Goal: Task Accomplishment & Management: Complete application form

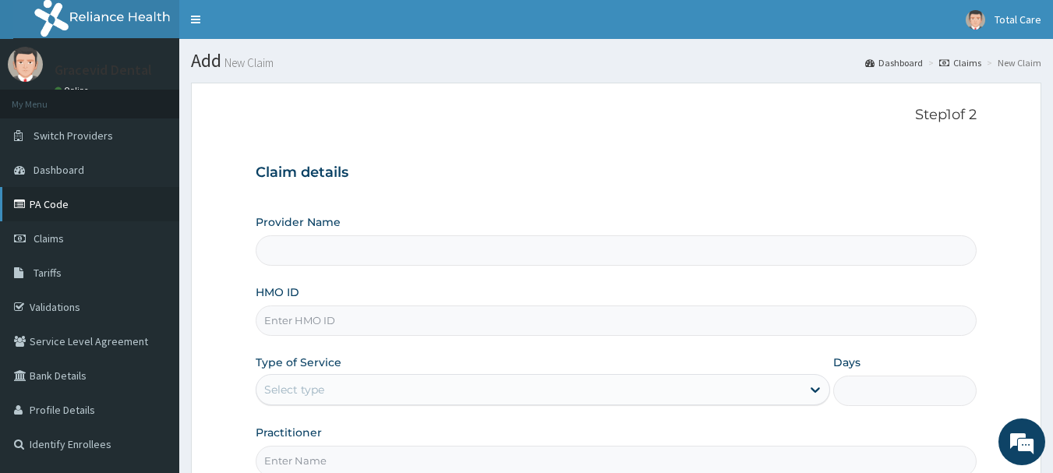
click at [96, 207] on link "PA Code" at bounding box center [89, 204] width 179 height 34
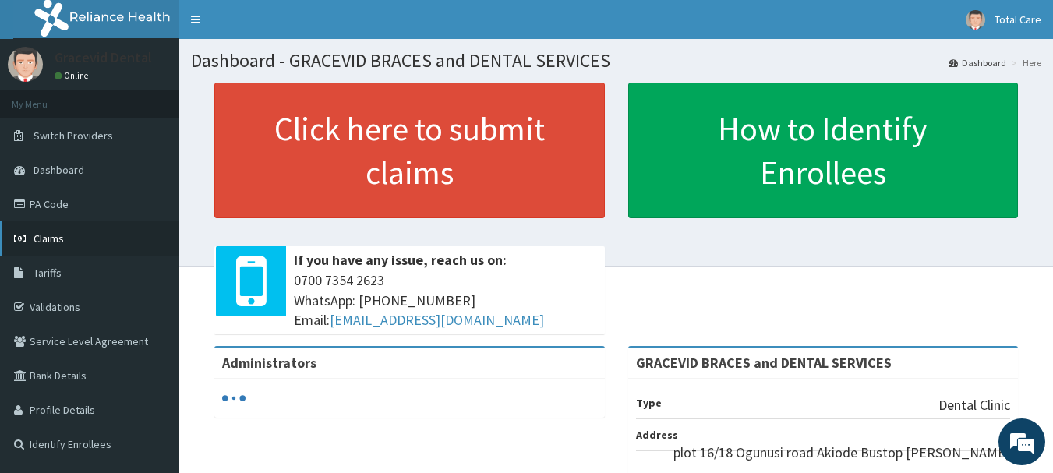
click at [65, 235] on link "Claims" at bounding box center [89, 238] width 179 height 34
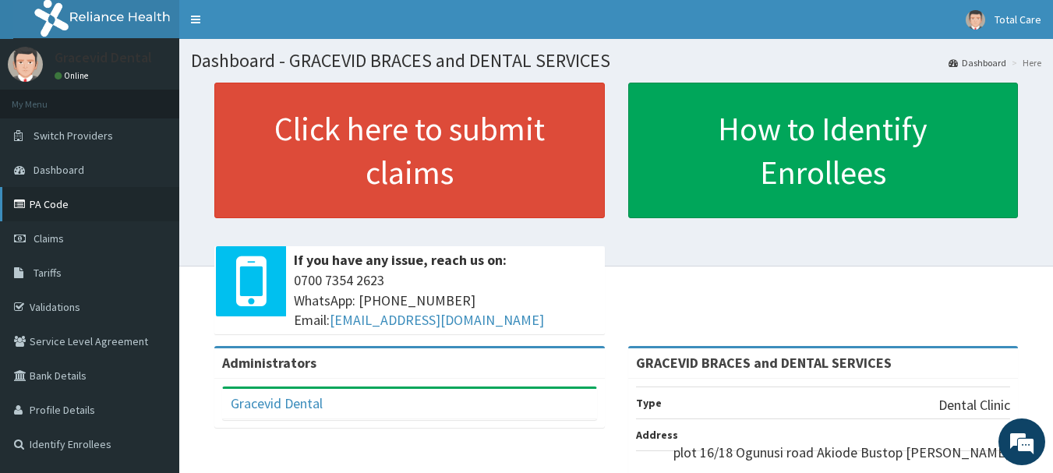
click at [48, 206] on link "PA Code" at bounding box center [89, 204] width 179 height 34
click at [62, 246] on link "Claims" at bounding box center [89, 238] width 179 height 34
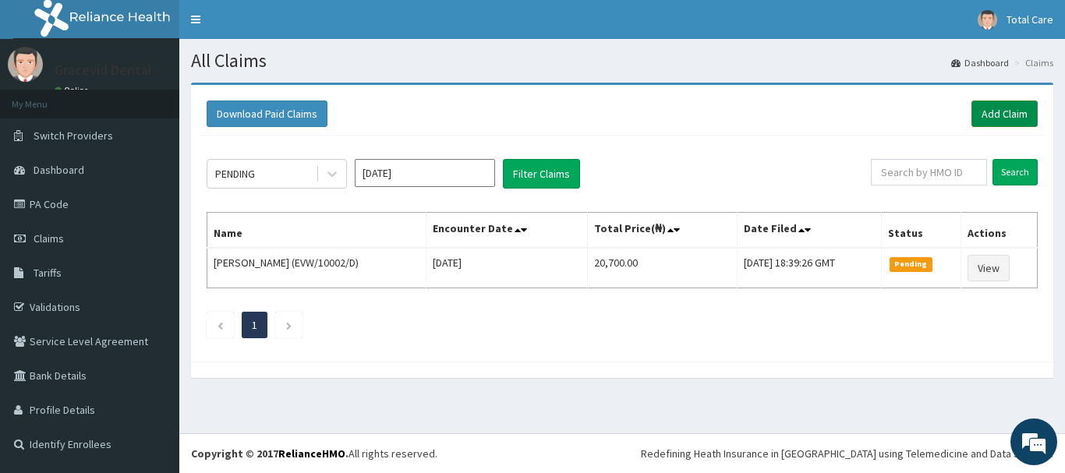
click at [982, 109] on link "Add Claim" at bounding box center [1005, 114] width 66 height 27
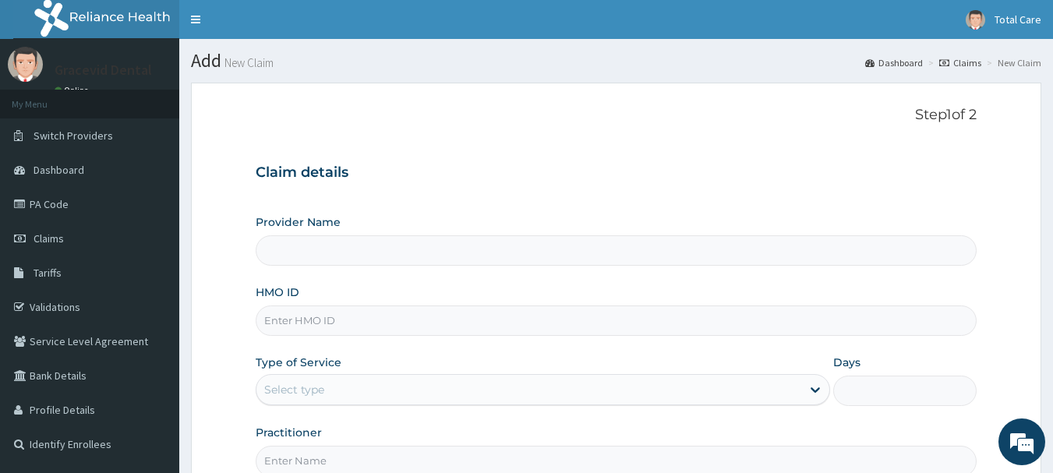
click at [551, 310] on input "HMO ID" at bounding box center [617, 321] width 722 height 30
type input "GRACEVID BRACES and DENTAL SERVICES"
paste input "ENP/12066/A"
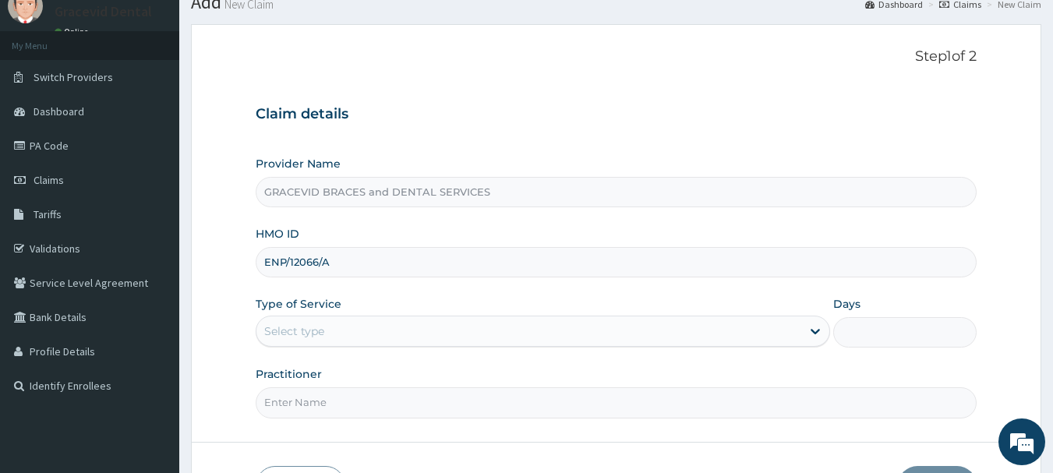
scroll to position [168, 0]
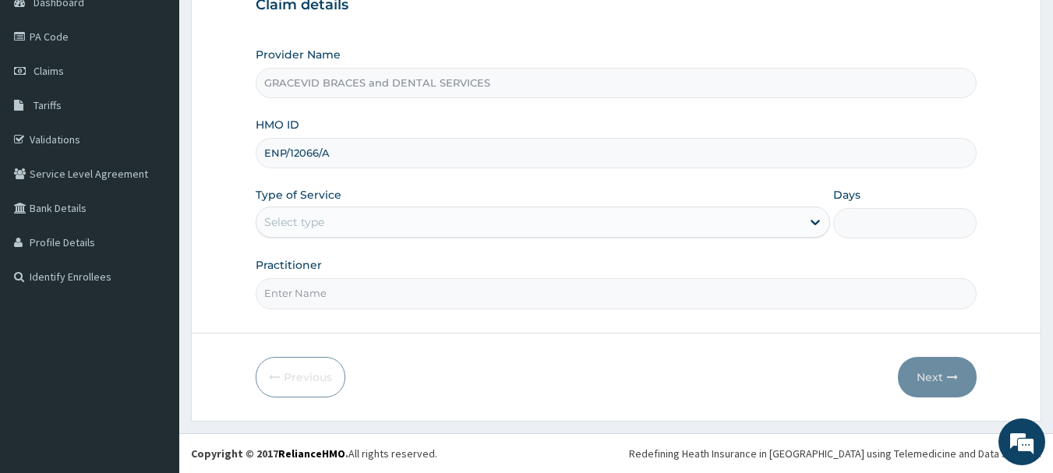
type input "ENP/12066/A"
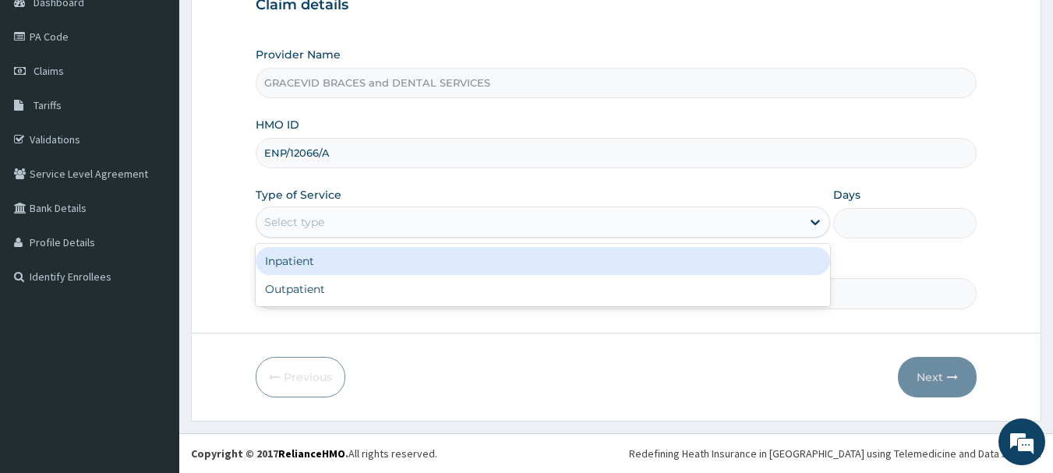
click at [754, 217] on div "Select type" at bounding box center [529, 222] width 545 height 25
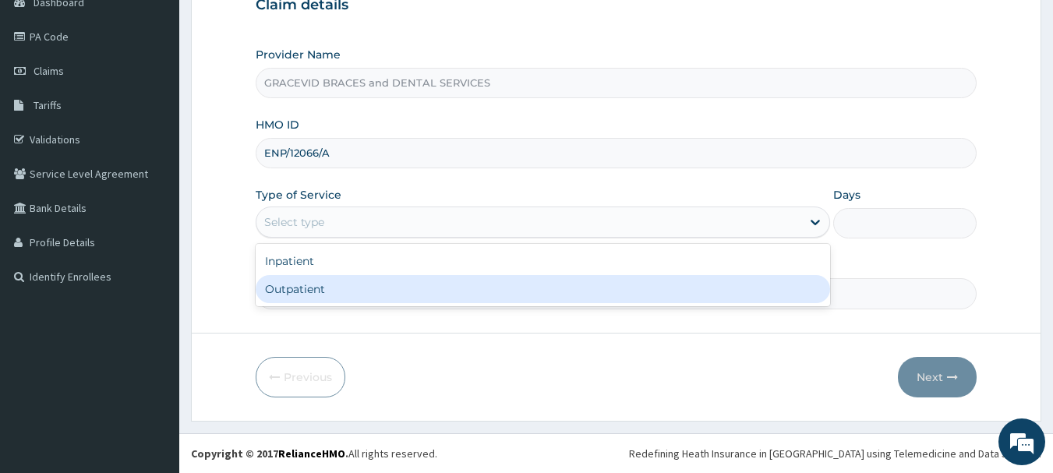
click at [744, 283] on div "Outpatient" at bounding box center [543, 289] width 575 height 28
type input "1"
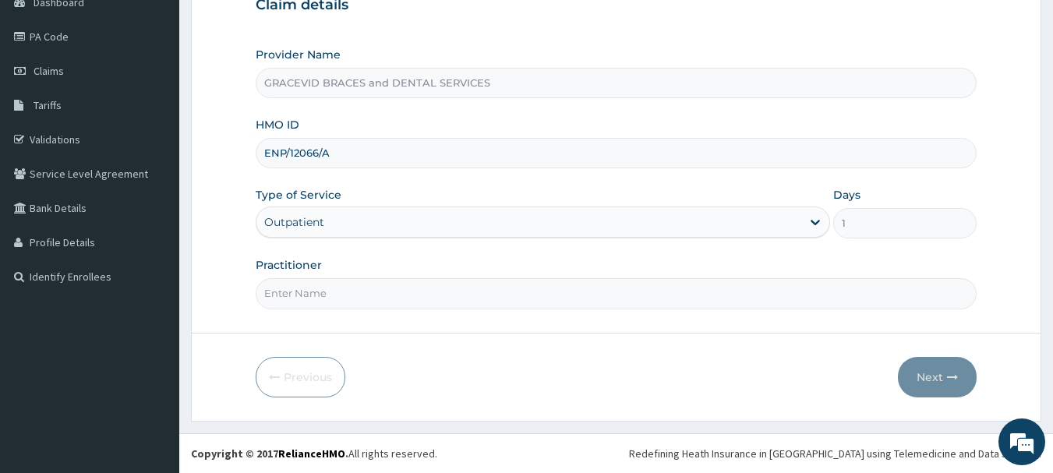
click at [735, 302] on input "Practitioner" at bounding box center [617, 293] width 722 height 30
type input "dr grace"
click at [917, 365] on button "Next" at bounding box center [937, 377] width 79 height 41
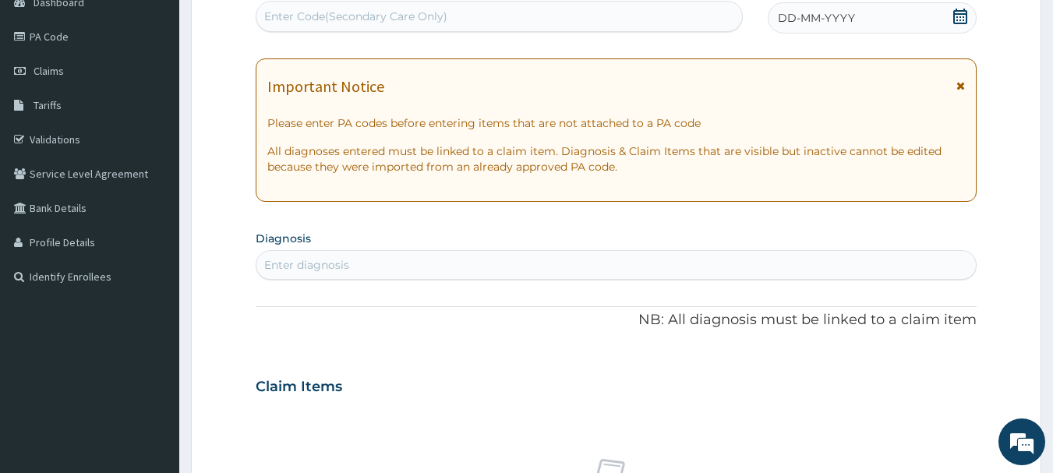
click at [518, 10] on div "Enter Code(Secondary Care Only)" at bounding box center [500, 16] width 487 height 25
paste input "PA/193917"
type input "PA/193917"
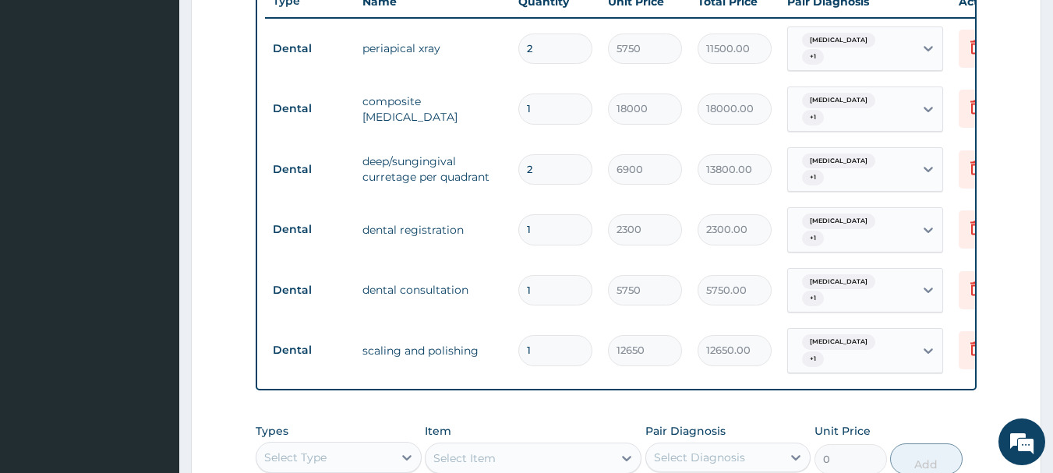
scroll to position [858, 0]
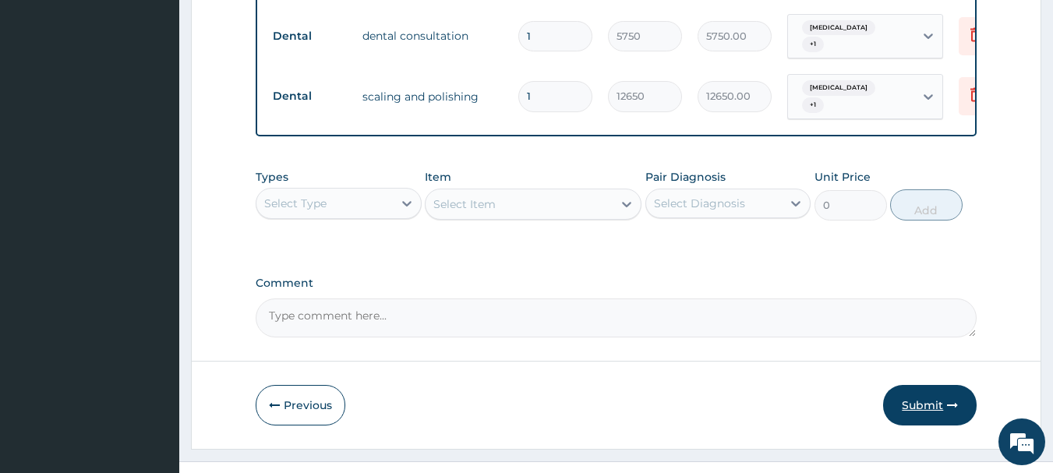
click at [928, 385] on button "Submit" at bounding box center [930, 405] width 94 height 41
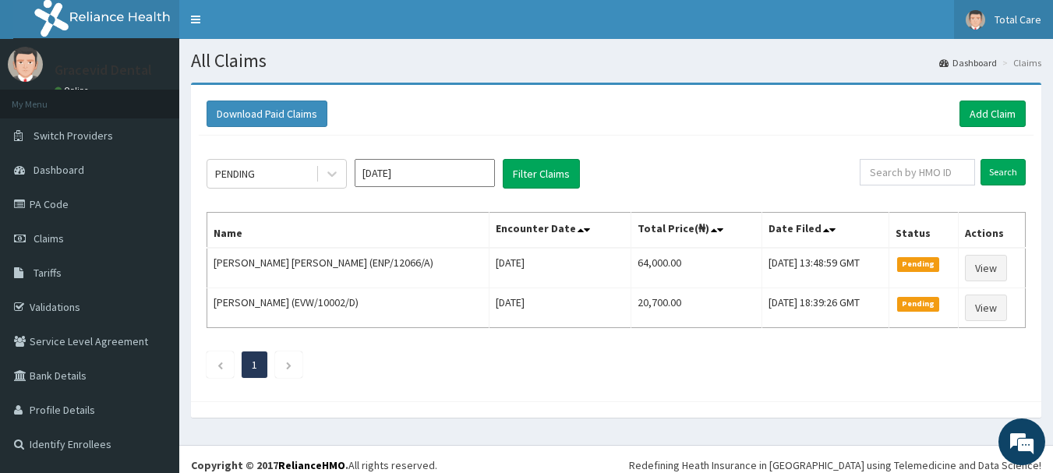
click at [1027, 19] on span "Total Care" at bounding box center [1018, 19] width 47 height 14
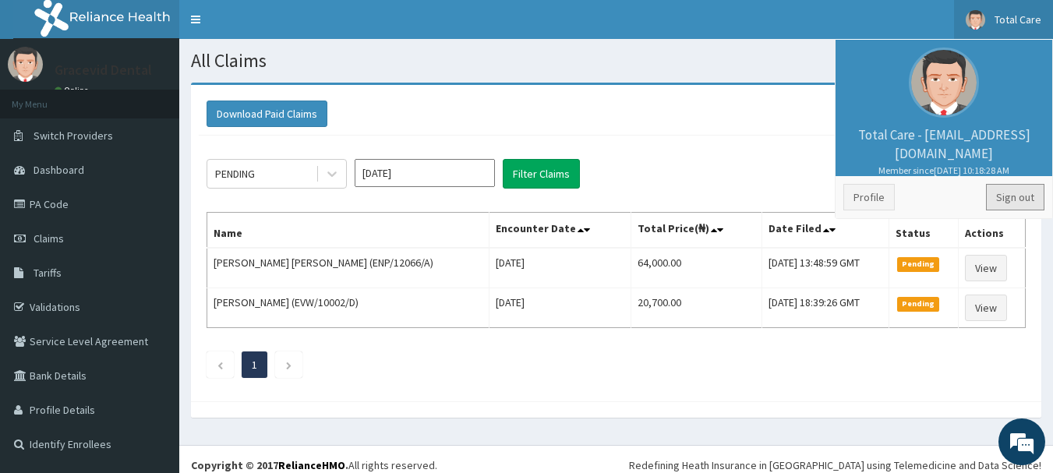
click at [992, 189] on link "Sign out" at bounding box center [1015, 197] width 58 height 27
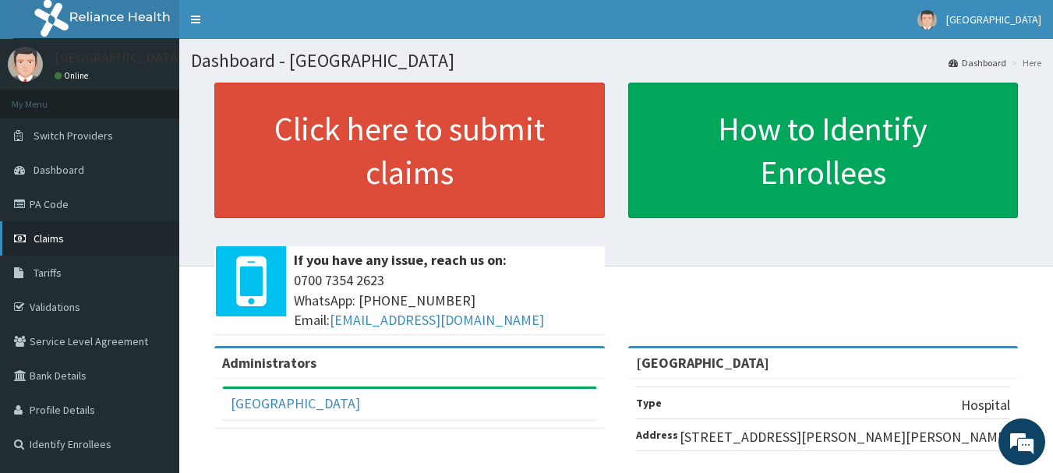
click at [101, 235] on link "Claims" at bounding box center [89, 238] width 179 height 34
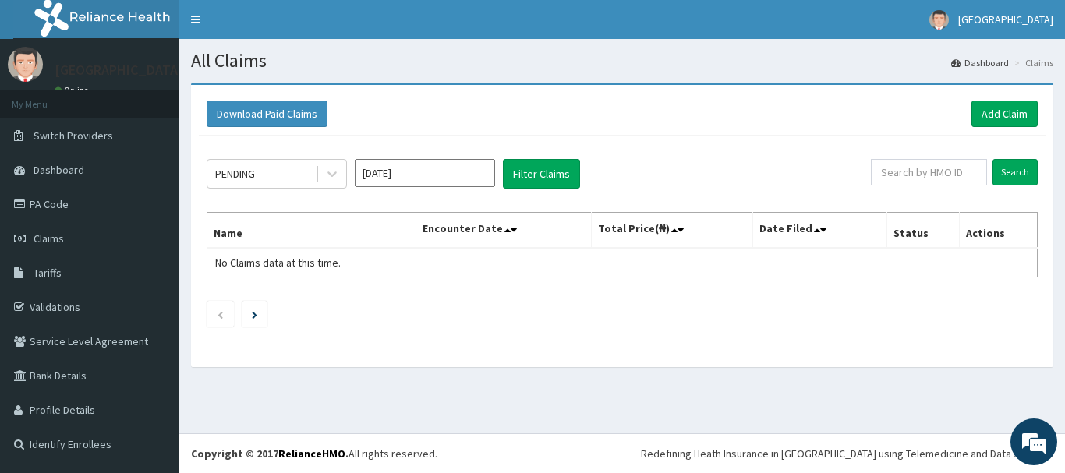
click at [939, 148] on div "PENDING Sep 2025 Filter Claims Search Name Encounter Date Total Price(₦) Date F…" at bounding box center [622, 239] width 847 height 207
click at [939, 172] on input "text" at bounding box center [929, 172] width 116 height 27
paste input "SLB/10320/B"
type input "SLB/10320/B"
click at [1012, 164] on input "Search" at bounding box center [1015, 172] width 45 height 27
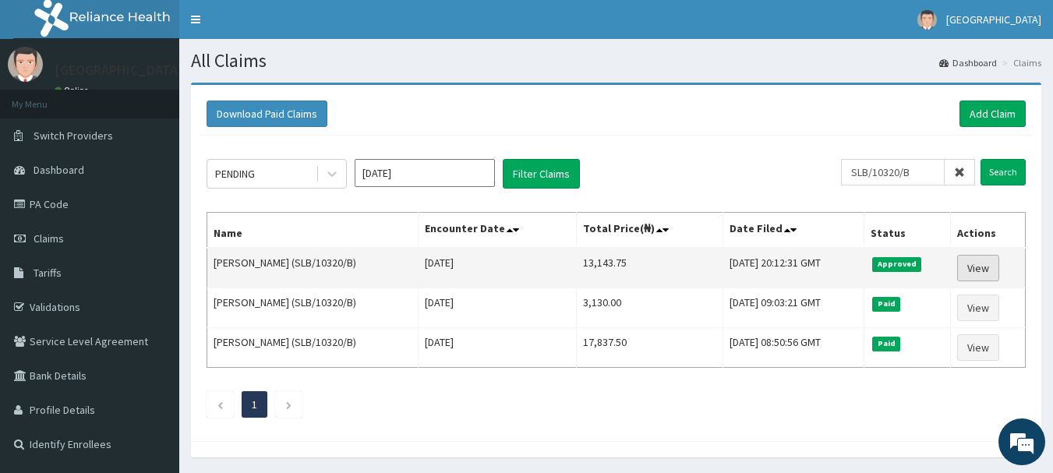
click at [986, 265] on link "View" at bounding box center [979, 268] width 42 height 27
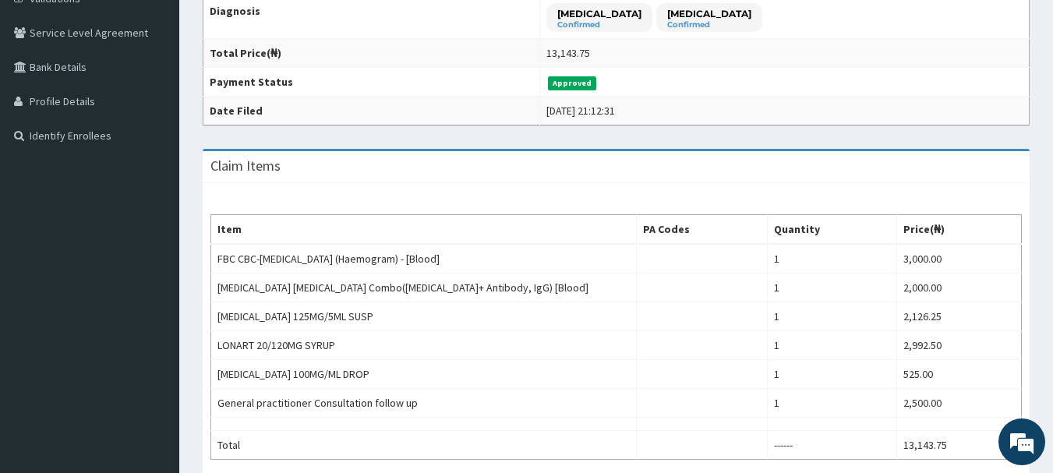
scroll to position [312, 0]
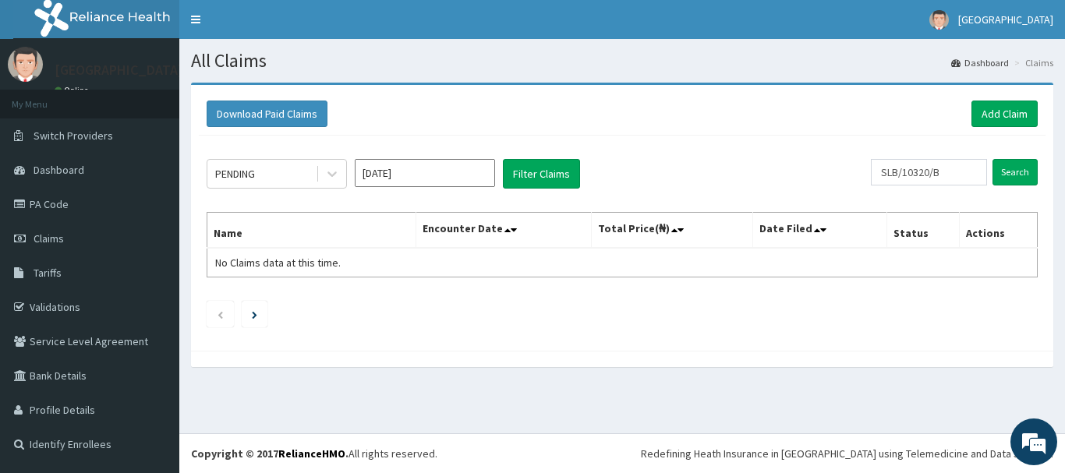
click at [1040, 179] on div "PENDING [DATE] Filter Claims SLB/10320/B Search Name Encounter Date Total Price…" at bounding box center [622, 239] width 847 height 207
click at [1025, 177] on input "Search" at bounding box center [1015, 172] width 45 height 27
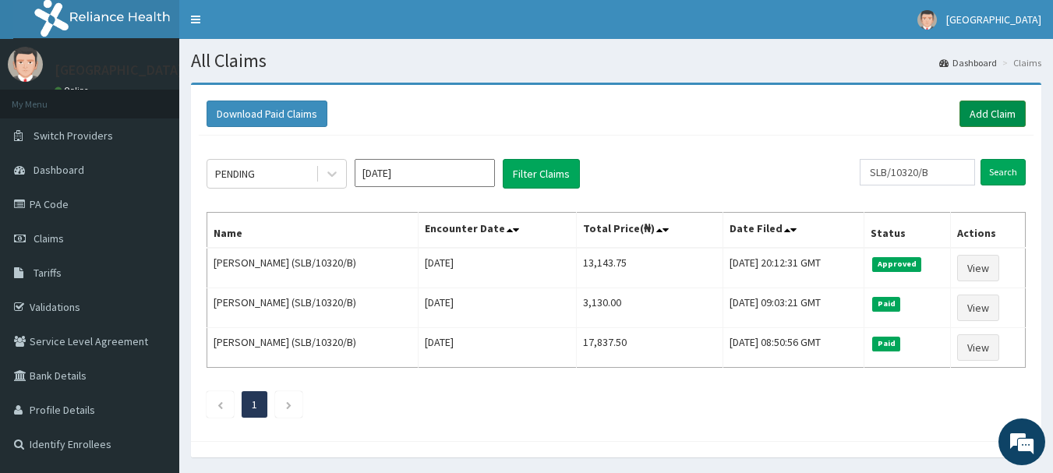
click at [969, 114] on link "Add Claim" at bounding box center [993, 114] width 66 height 27
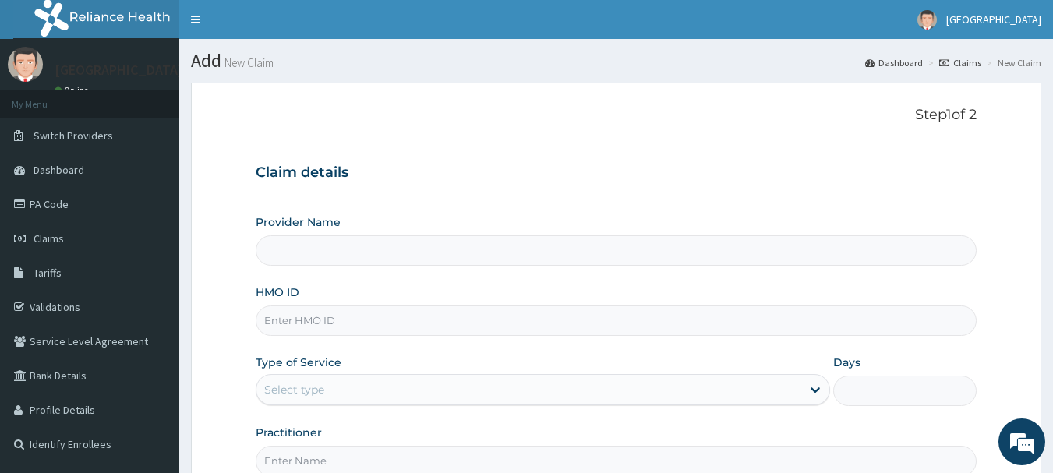
type input "[GEOGRAPHIC_DATA]"
click at [529, 314] on input "HMO ID" at bounding box center [617, 321] width 722 height 30
paste input "SLB/10320/B"
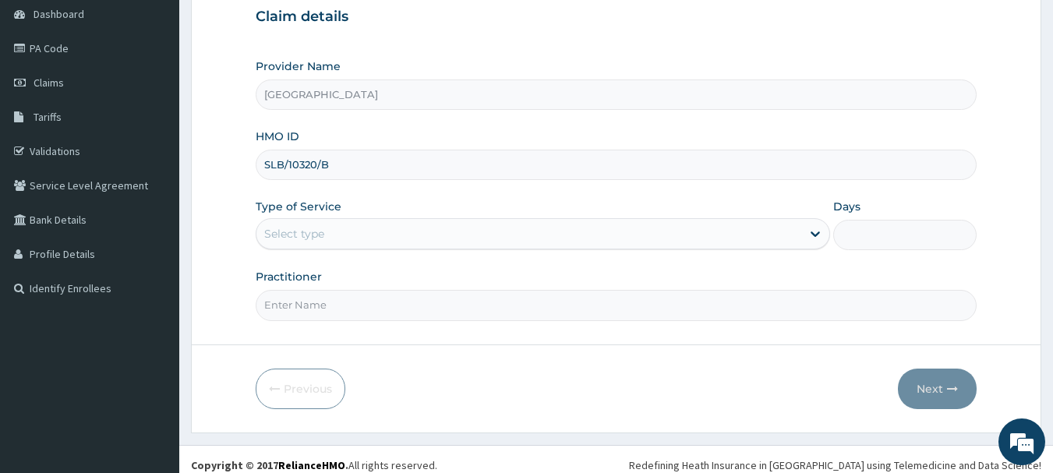
type input "SLB/10320/B"
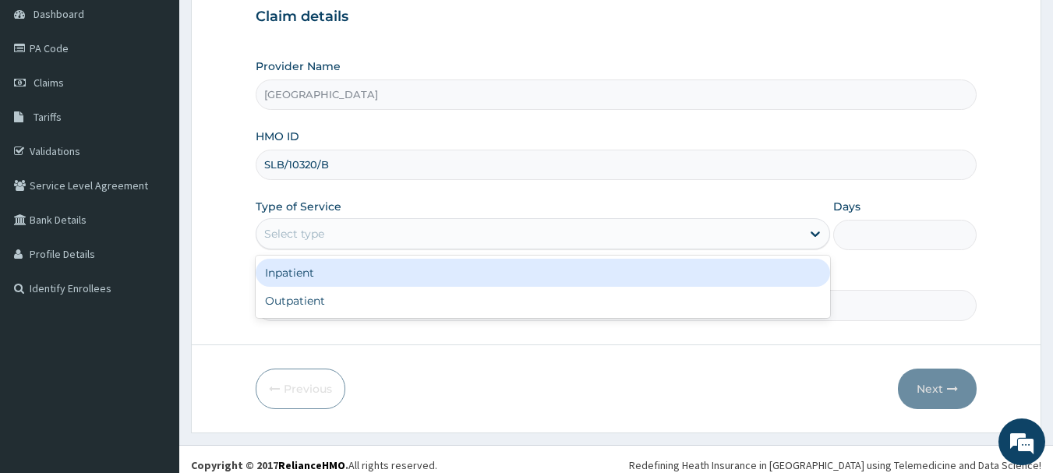
click at [621, 236] on div "Select type" at bounding box center [529, 233] width 545 height 25
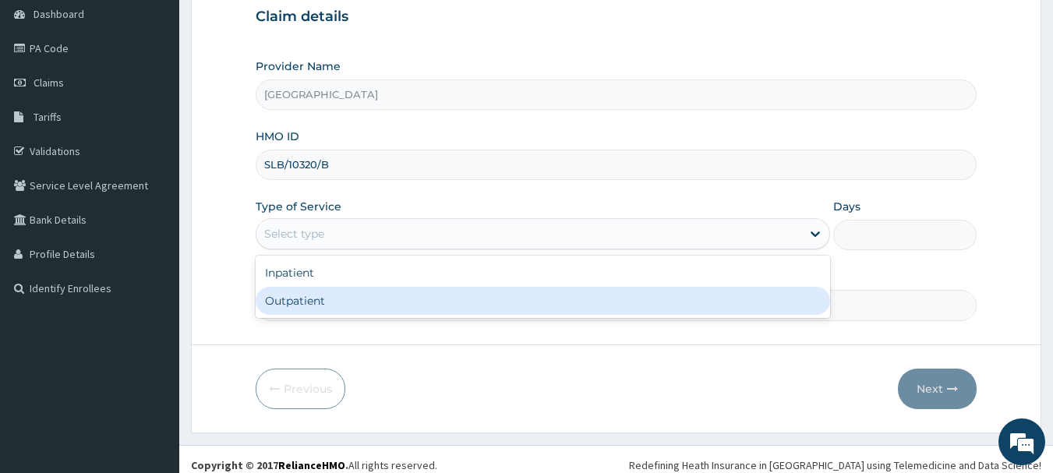
click at [615, 310] on div "Outpatient" at bounding box center [543, 301] width 575 height 28
type input "1"
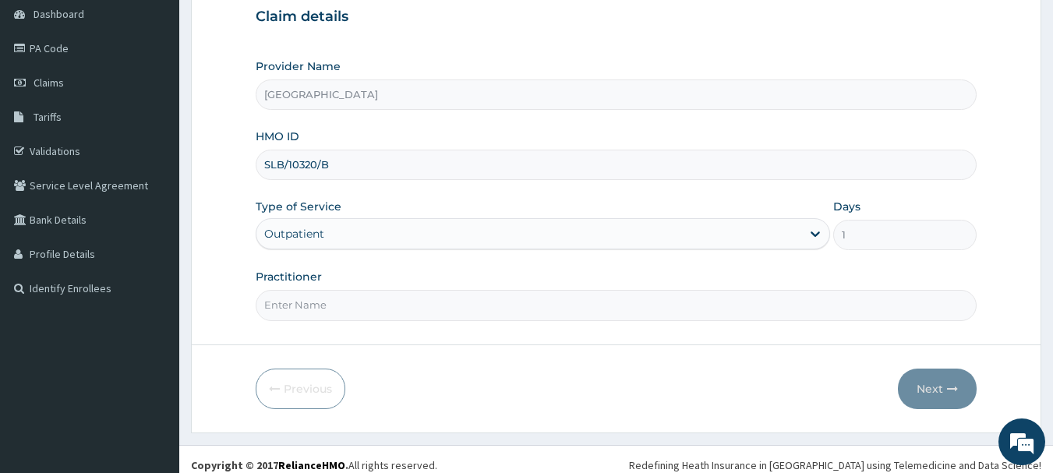
click at [615, 310] on input "Practitioner" at bounding box center [617, 305] width 722 height 30
type input "DR ELUMAH"
click at [944, 363] on form "Step 1 of 2 Claim details Provider Name Siloan Hospital HMO ID SLB/10320/B Type…" at bounding box center [616, 180] width 851 height 506
click at [937, 400] on button "Next" at bounding box center [937, 389] width 79 height 41
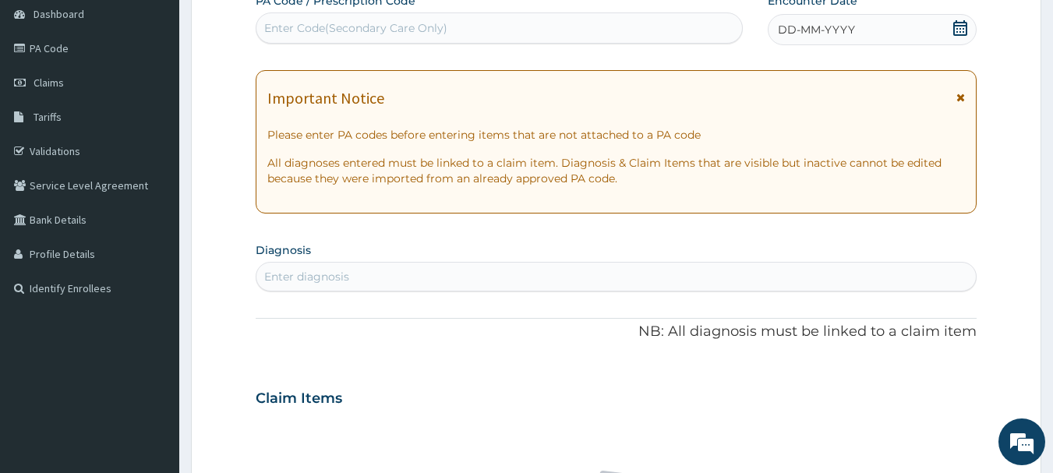
click at [505, 24] on div "Enter Code(Secondary Care Only)" at bounding box center [500, 28] width 487 height 25
paste input "PA/2C4C11"
type input "PA/2C4C11"
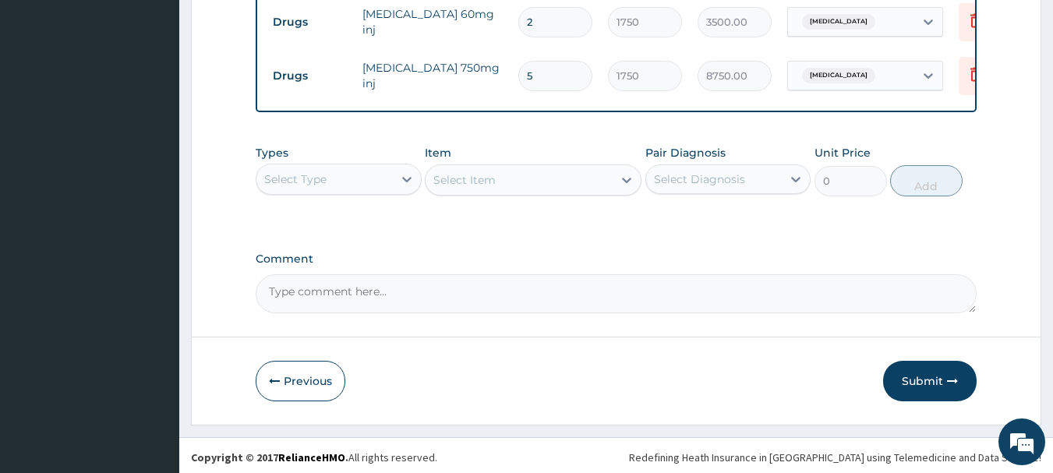
scroll to position [643, 0]
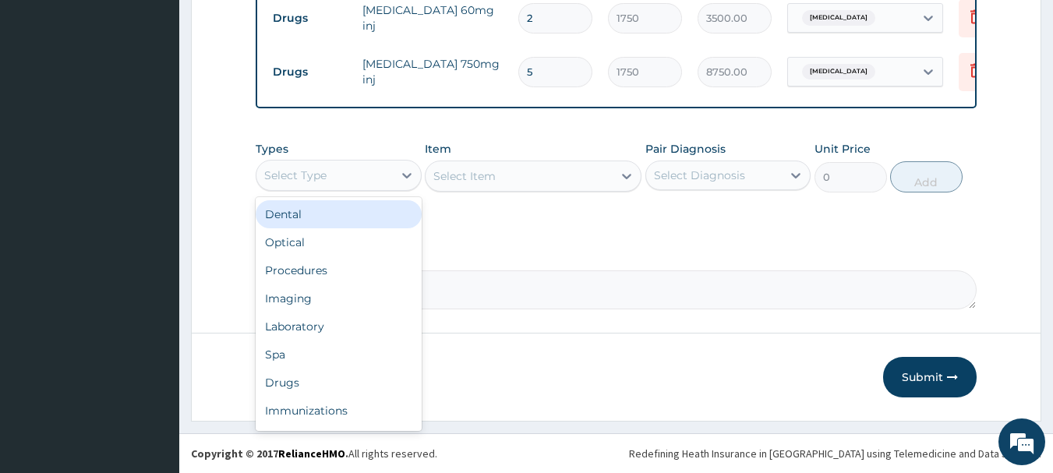
click at [335, 172] on div "Select Type" at bounding box center [325, 175] width 136 height 25
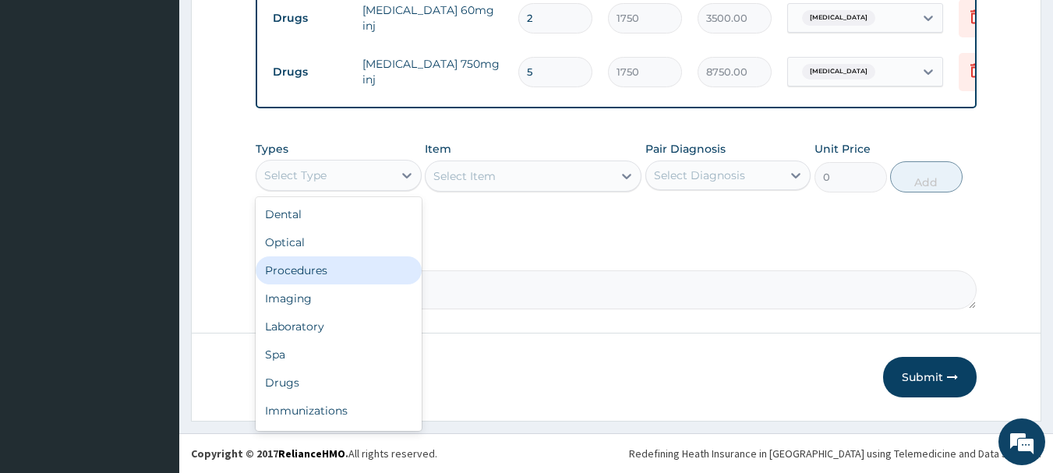
click at [325, 274] on div "Procedures" at bounding box center [339, 271] width 166 height 28
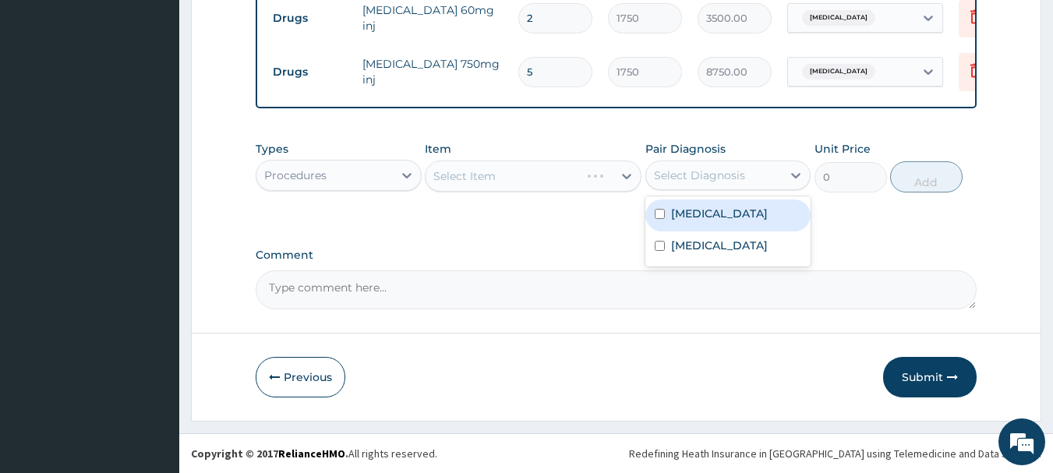
drag, startPoint x: 736, startPoint y: 173, endPoint x: 721, endPoint y: 215, distance: 44.9
click at [735, 175] on div "Select Diagnosis" at bounding box center [699, 176] width 91 height 16
click at [721, 216] on div "Malaria" at bounding box center [729, 216] width 166 height 32
checkbox input "true"
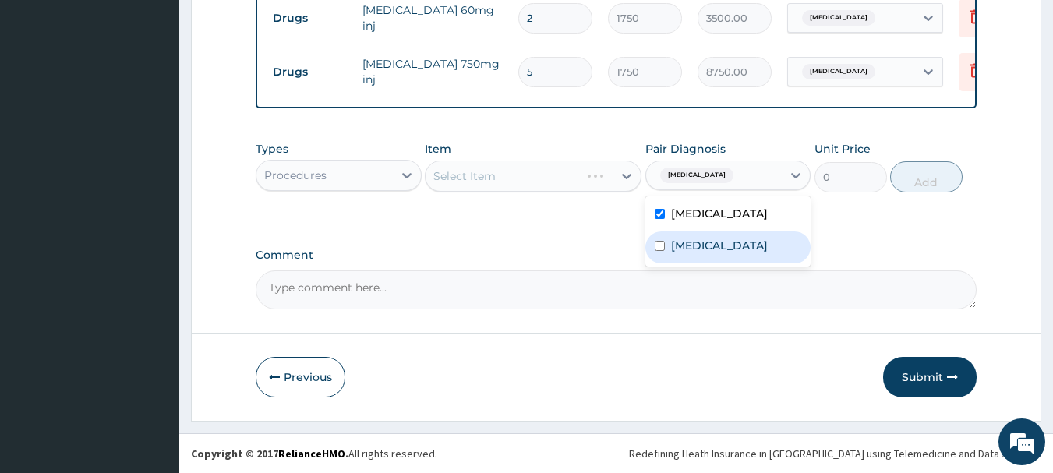
click at [704, 251] on label "Sepsis" at bounding box center [719, 246] width 97 height 16
checkbox input "true"
click at [549, 255] on label "Comment" at bounding box center [617, 255] width 722 height 13
click at [549, 271] on textarea "Comment" at bounding box center [617, 290] width 722 height 39
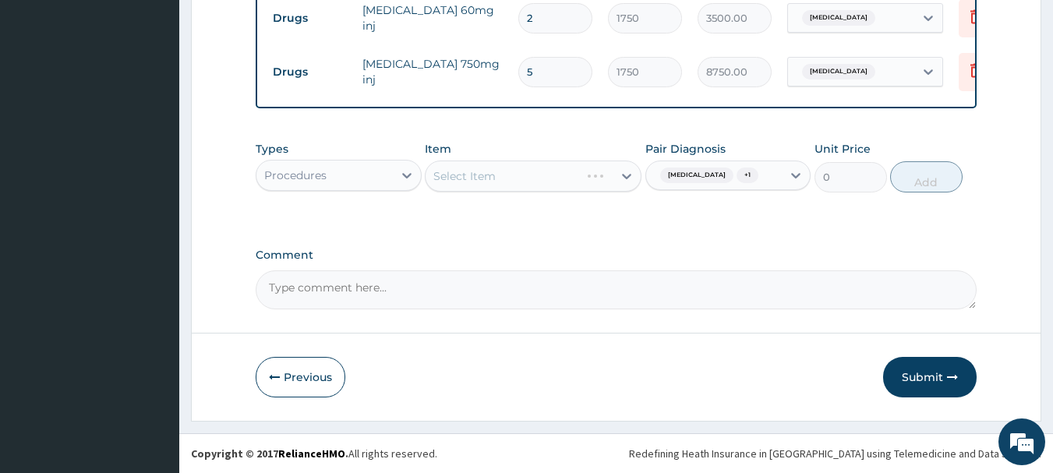
click at [511, 175] on div "Select Item" at bounding box center [533, 176] width 217 height 31
click at [511, 175] on div "Select Item" at bounding box center [519, 176] width 187 height 25
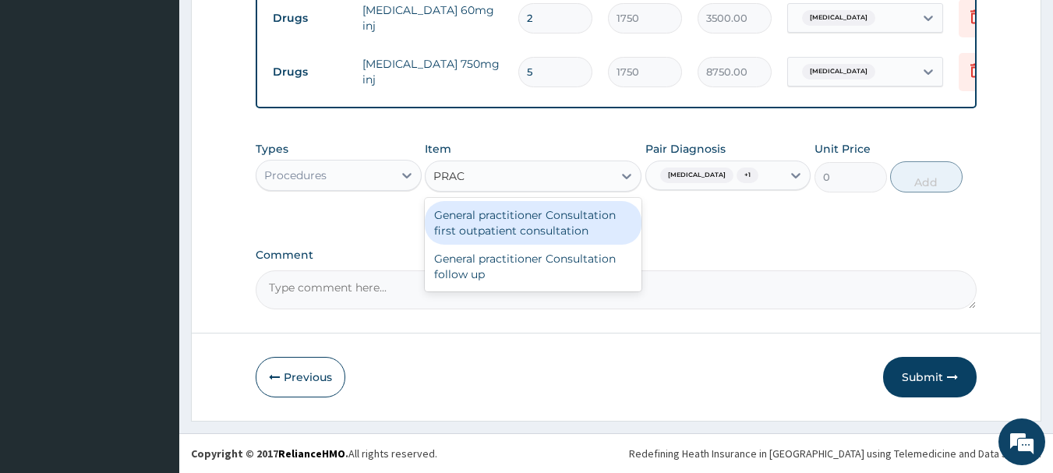
type input "PRACT"
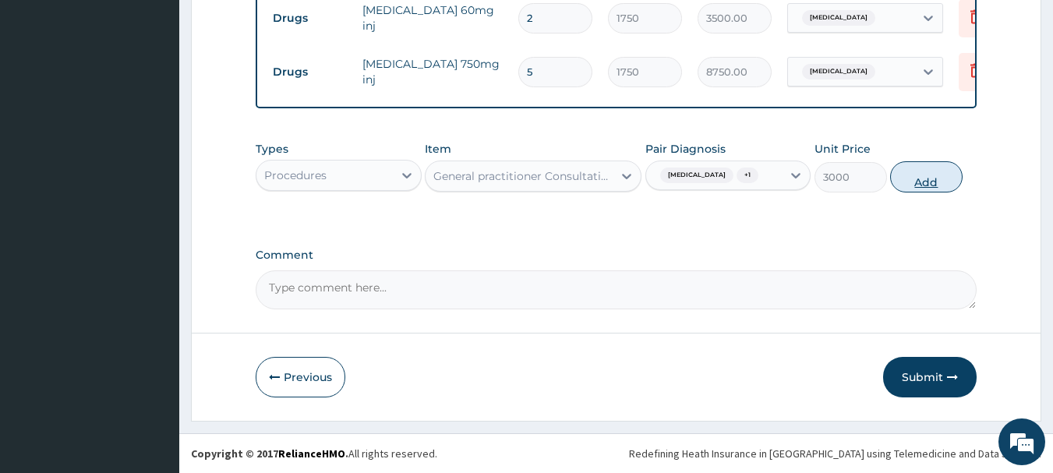
click at [944, 183] on button "Add" at bounding box center [927, 176] width 73 height 31
type input "0"
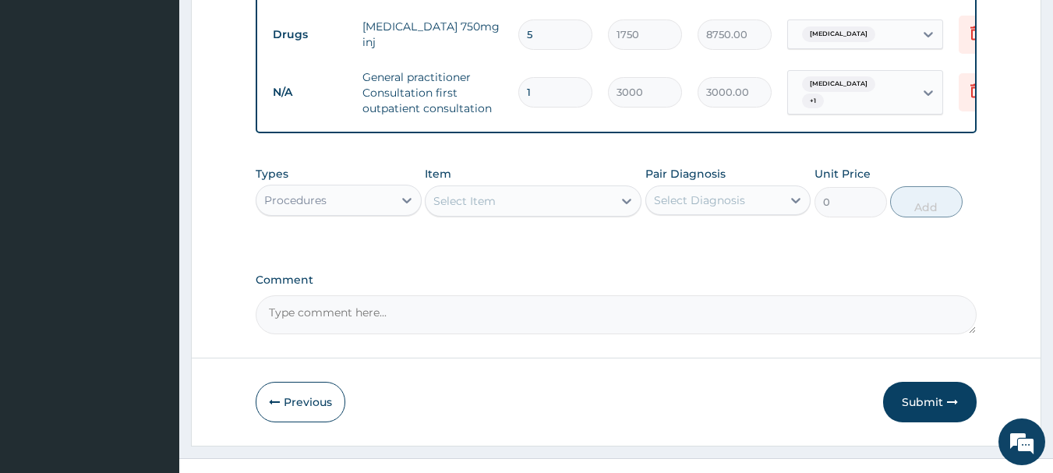
scroll to position [705, 0]
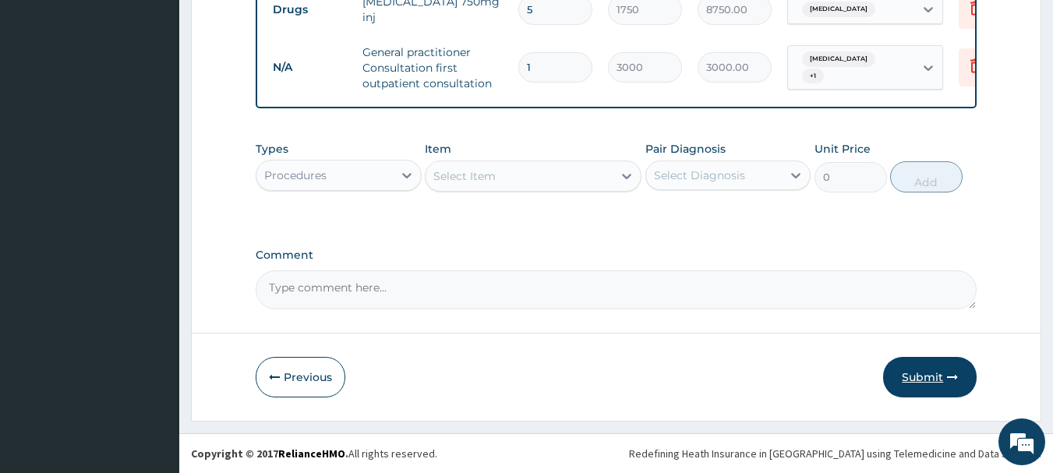
click at [930, 359] on button "Submit" at bounding box center [930, 377] width 94 height 41
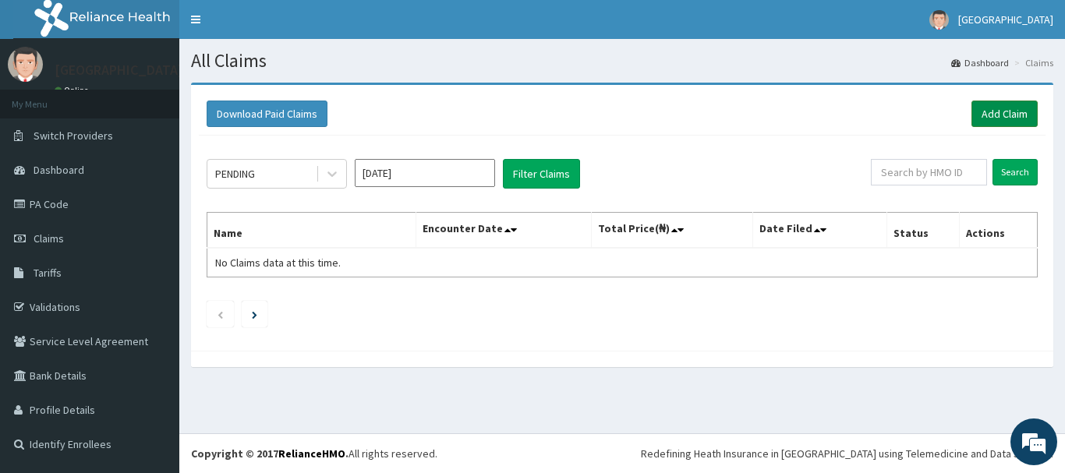
click at [993, 104] on link "Add Claim" at bounding box center [1005, 114] width 66 height 27
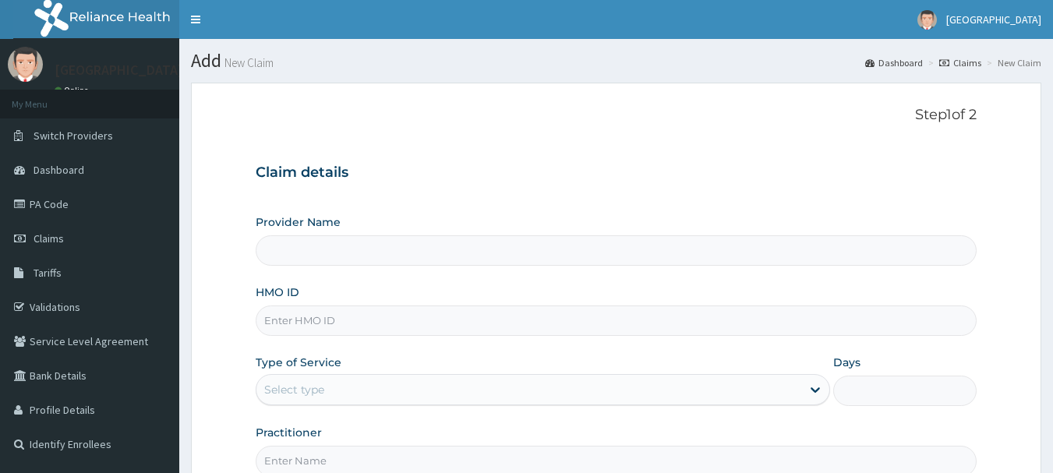
click at [424, 330] on input "HMO ID" at bounding box center [617, 321] width 722 height 30
paste input "SLB/10320/B"
type input "SLB/10320/B"
type input "[GEOGRAPHIC_DATA]"
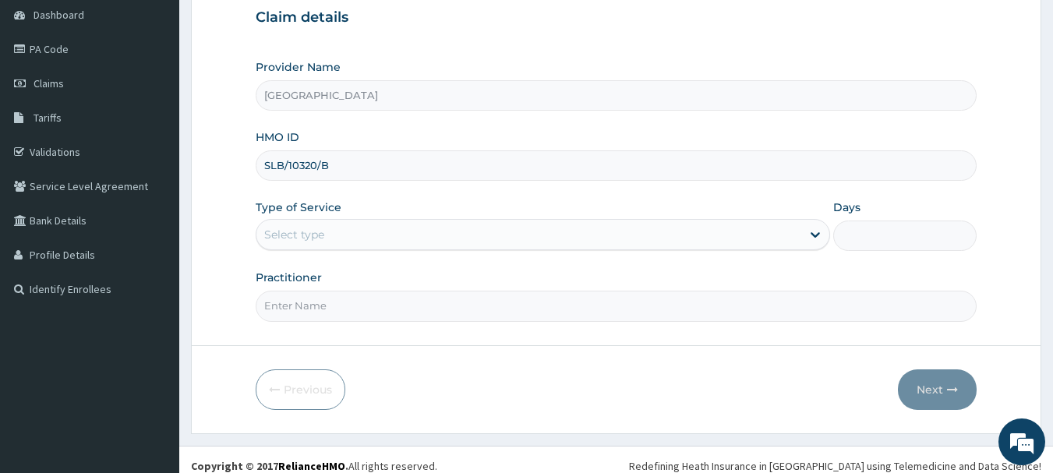
scroll to position [156, 0]
type input "SLB/10320/B"
click at [580, 236] on div "Select type" at bounding box center [529, 233] width 545 height 25
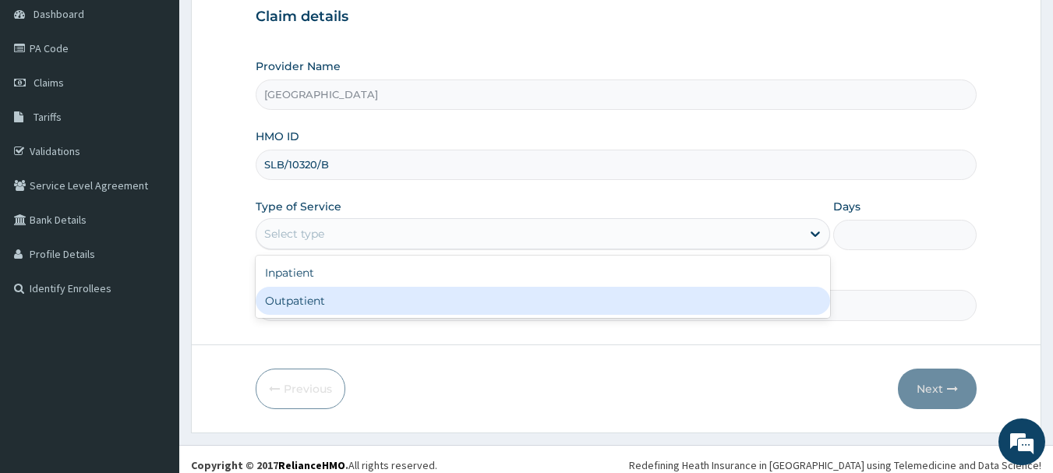
click at [576, 309] on div "Outpatient" at bounding box center [543, 301] width 575 height 28
type input "1"
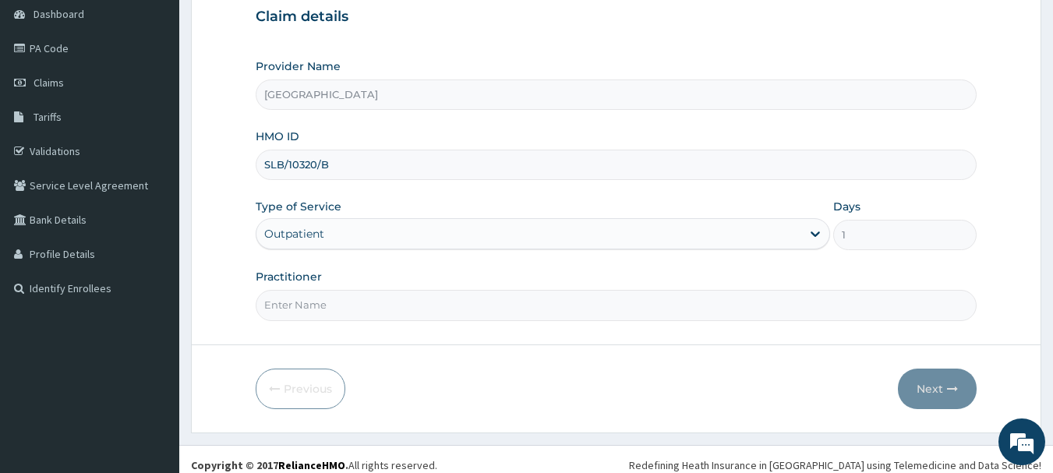
click at [575, 314] on input "Practitioner" at bounding box center [617, 305] width 722 height 30
type input "[PERSON_NAME]"
click at [964, 383] on button "Next" at bounding box center [937, 389] width 79 height 41
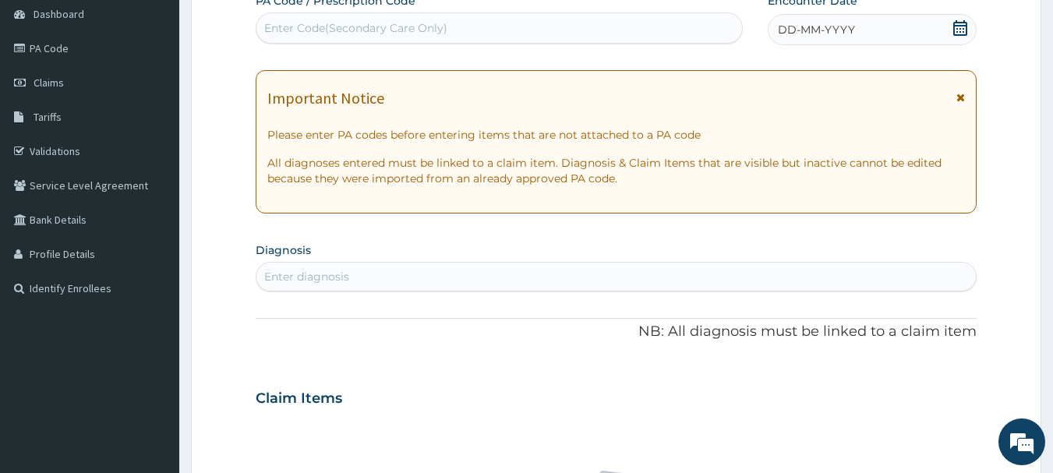
click at [960, 30] on icon at bounding box center [961, 28] width 16 height 16
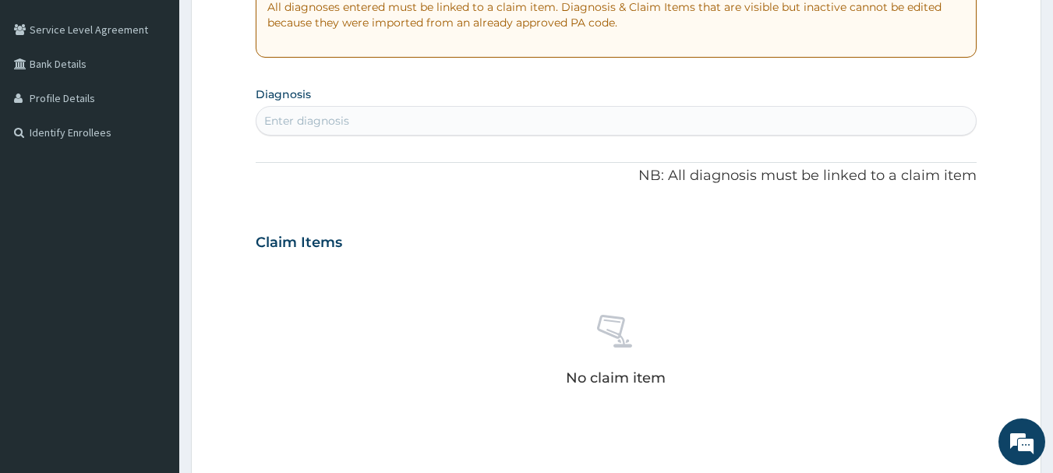
click at [707, 128] on div "Enter diagnosis" at bounding box center [617, 120] width 721 height 25
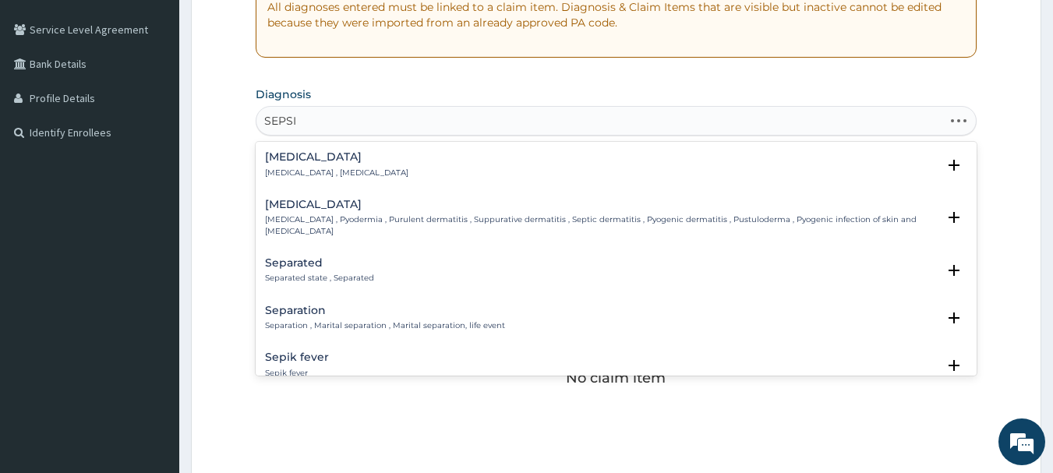
type input "SEPSIS"
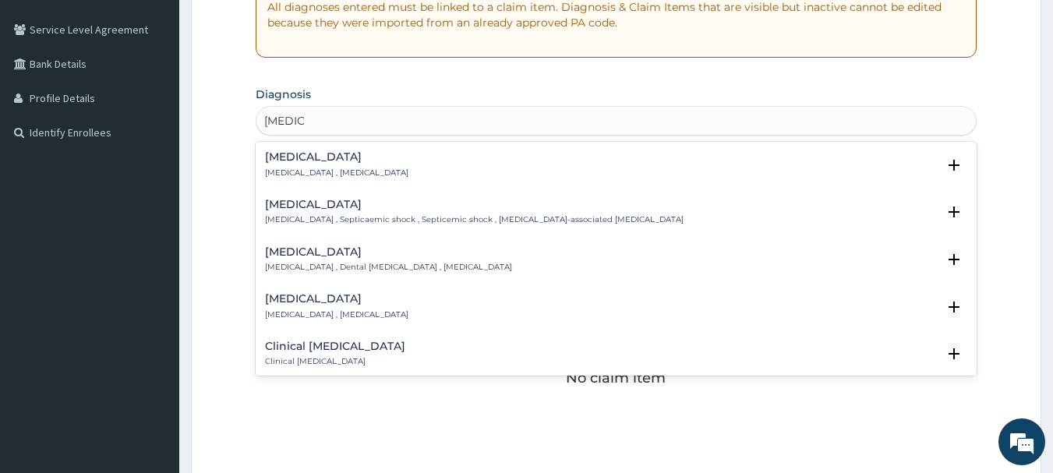
drag, startPoint x: 318, startPoint y: 187, endPoint x: 320, endPoint y: 164, distance: 23.5
click at [318, 175] on div "Sepsis Systemic infection , Sepsis Select Status Query Query covers suspected (…" at bounding box center [617, 169] width 722 height 48
click at [320, 164] on div "Sepsis Systemic infection , Sepsis" at bounding box center [336, 164] width 143 height 27
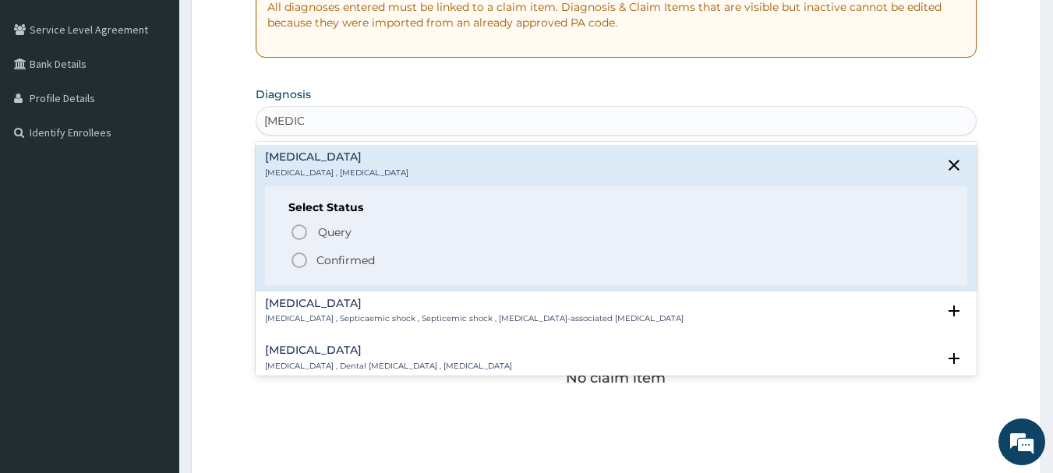
click at [299, 260] on icon "status option filled" at bounding box center [299, 260] width 19 height 19
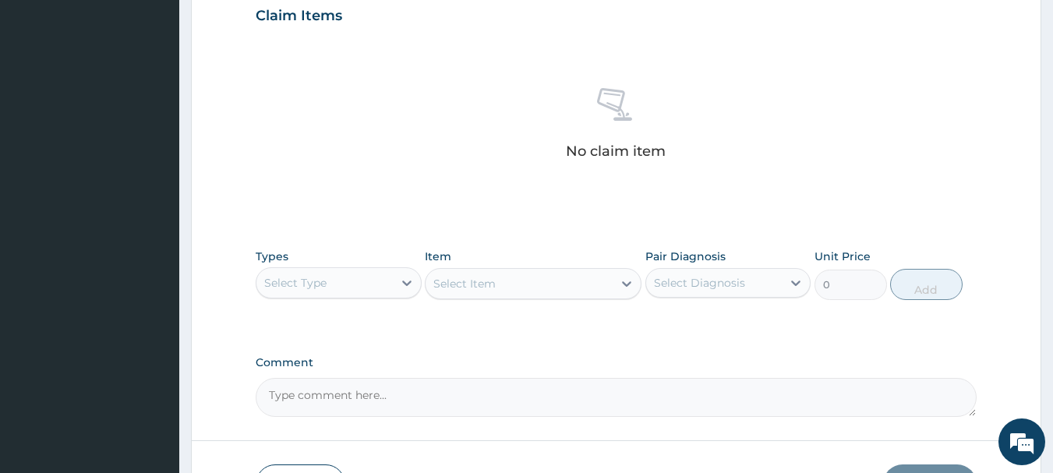
scroll to position [546, 0]
click at [350, 268] on div "Select Type" at bounding box center [325, 280] width 136 height 25
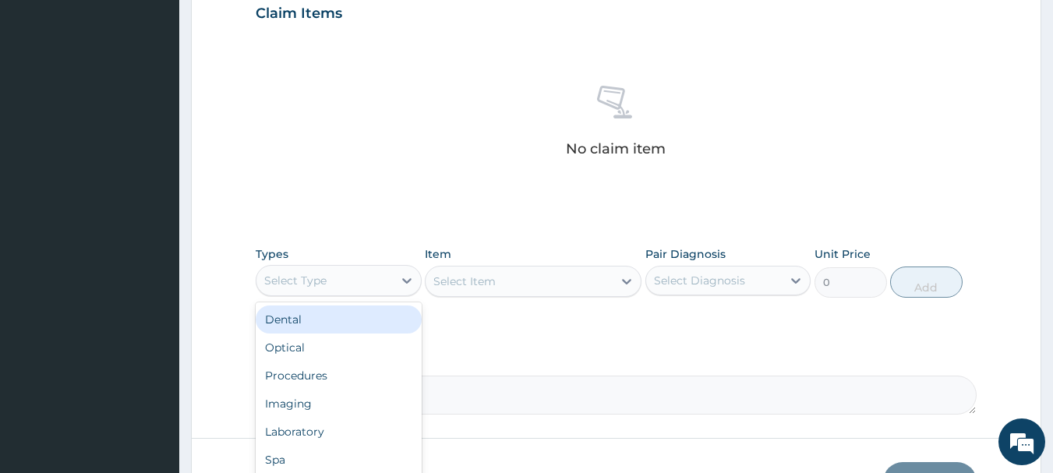
scroll to position [651, 0]
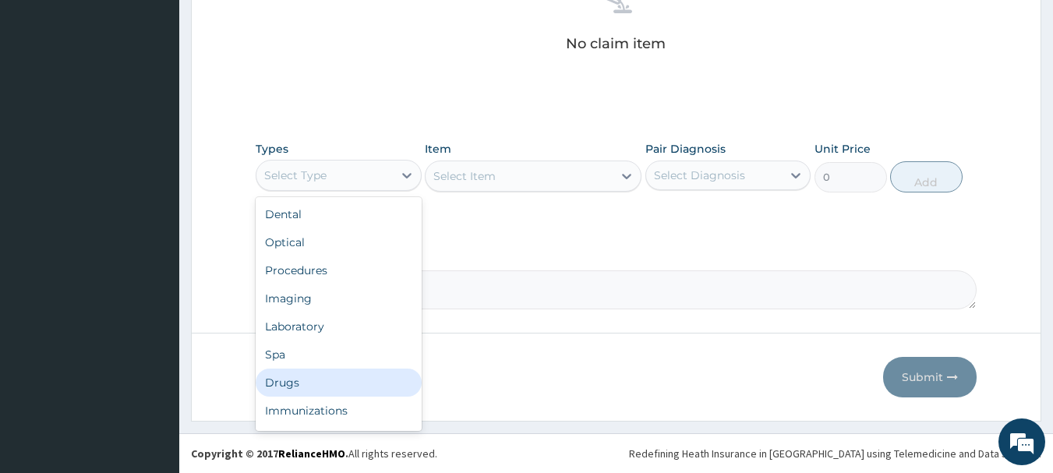
click at [311, 371] on div "Drugs" at bounding box center [339, 383] width 166 height 28
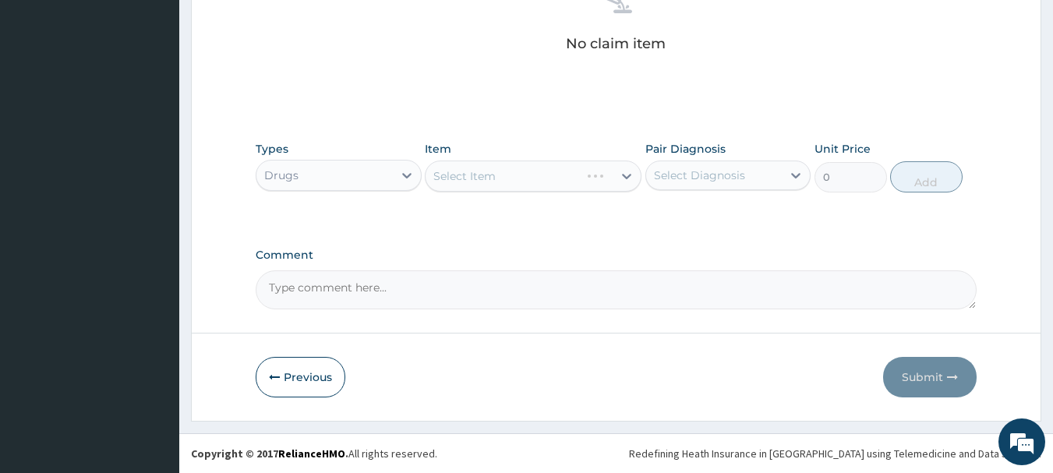
drag, startPoint x: 785, startPoint y: 172, endPoint x: 749, endPoint y: 175, distance: 36.1
click at [776, 172] on div "Select Diagnosis" at bounding box center [729, 176] width 166 height 30
click at [726, 213] on div "Sepsis" at bounding box center [729, 216] width 166 height 32
checkbox input "true"
click at [493, 173] on div "Select Item" at bounding box center [465, 176] width 62 height 16
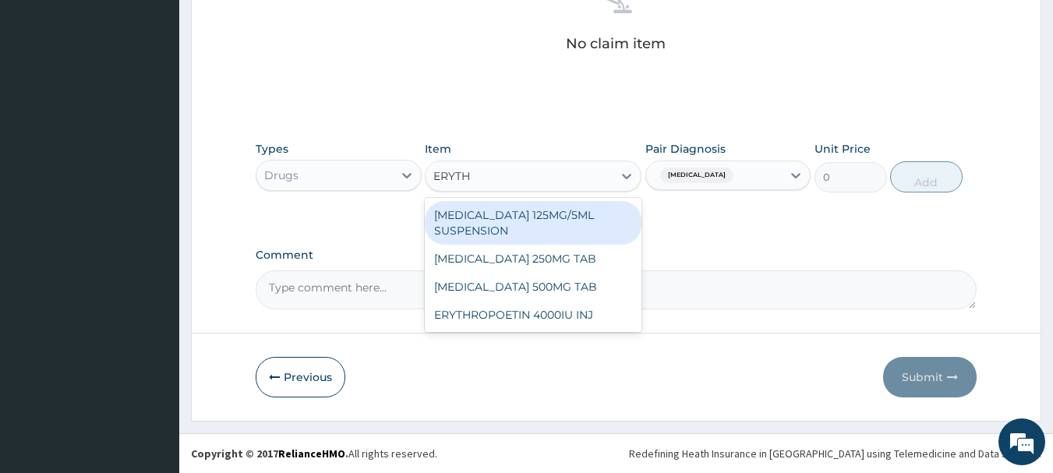
type input "ERYTHR"
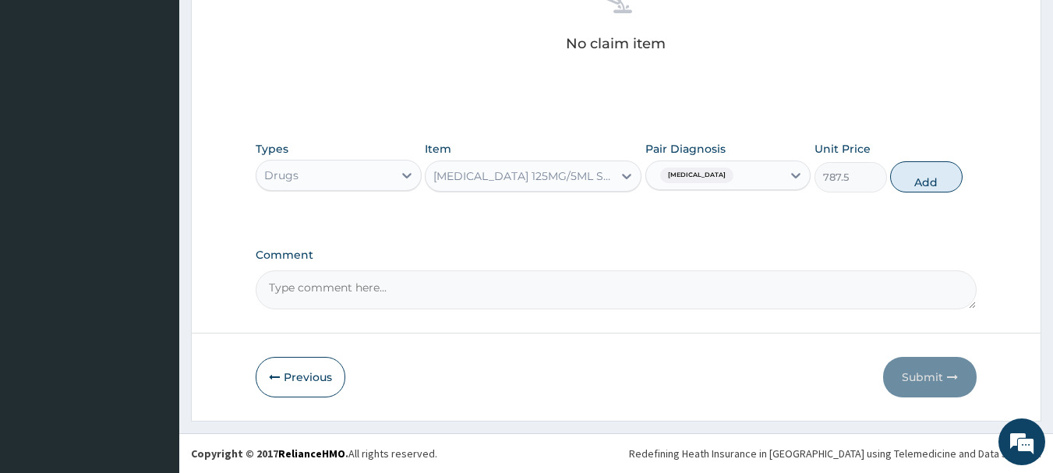
click at [927, 182] on button "Add" at bounding box center [927, 176] width 73 height 31
type input "0"
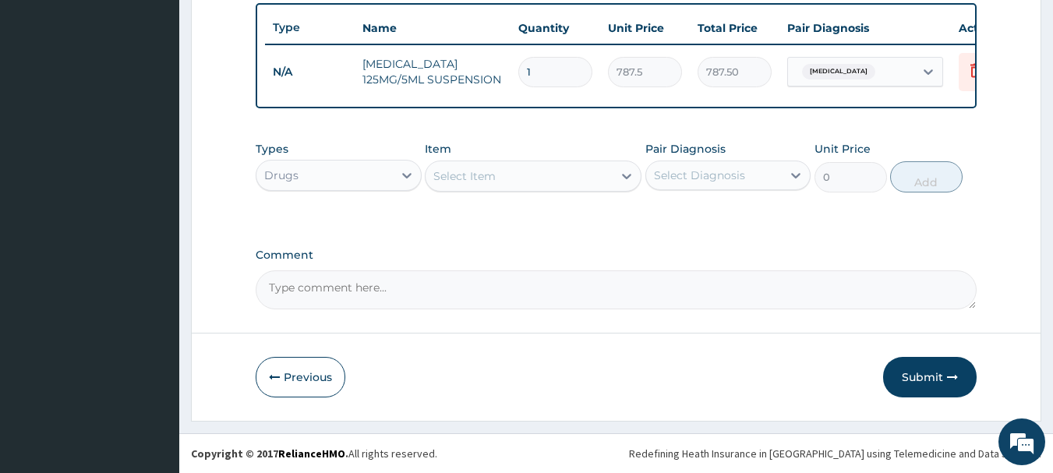
scroll to position [589, 0]
click at [499, 174] on div "Select Item" at bounding box center [519, 176] width 187 height 25
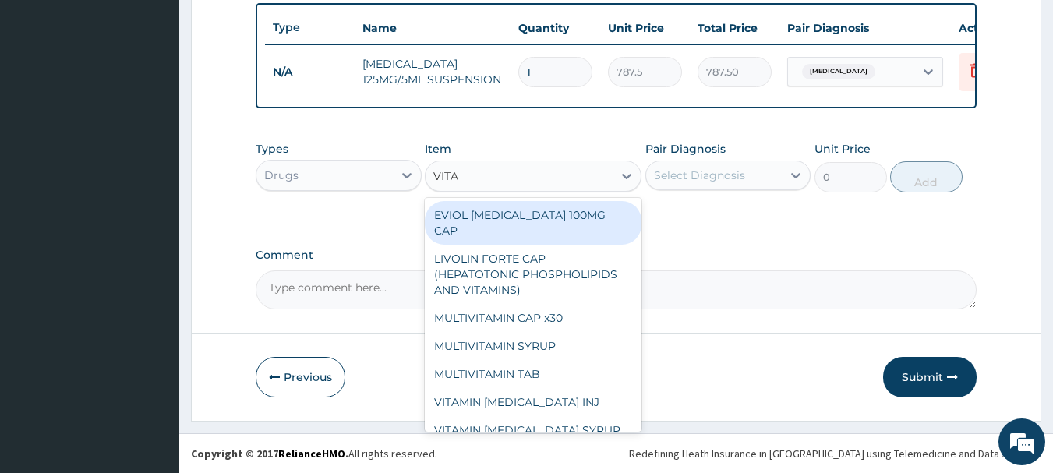
type input "VITAM"
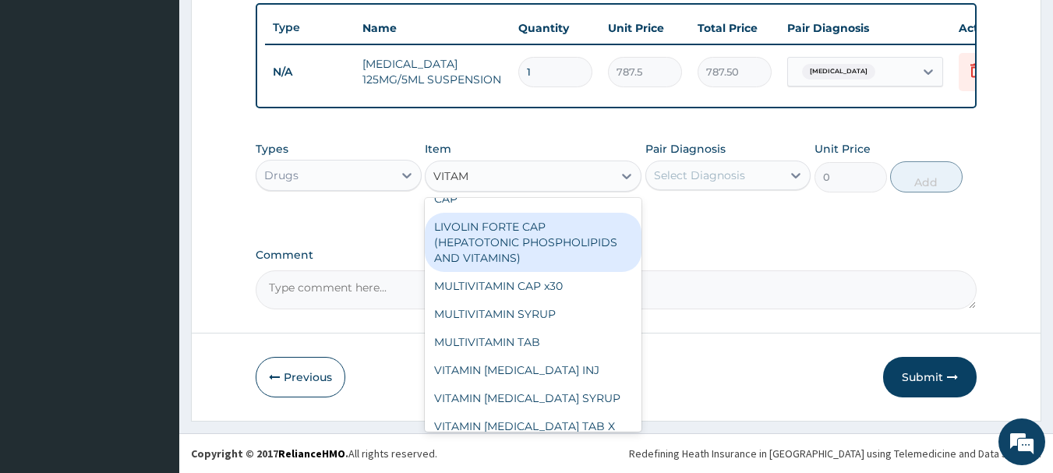
scroll to position [78, 0]
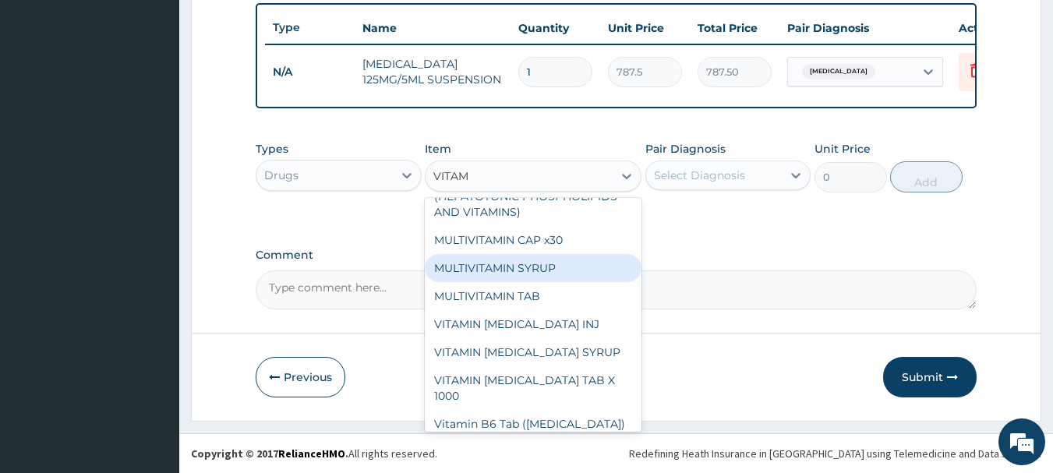
click at [548, 256] on div "MULTIVITAMIN SYRUP" at bounding box center [533, 268] width 217 height 28
type input "525"
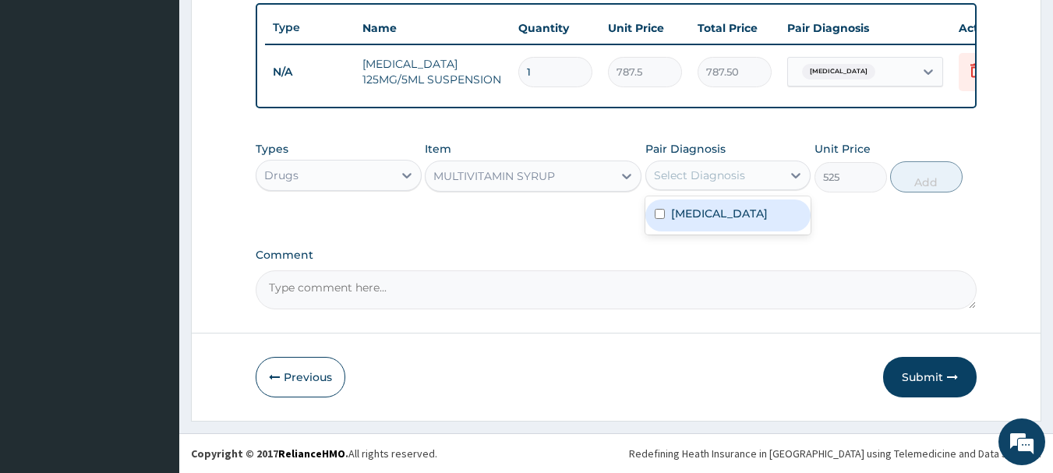
click at [766, 179] on div "Select Diagnosis" at bounding box center [714, 175] width 136 height 25
click at [738, 225] on div "Sepsis" at bounding box center [729, 216] width 166 height 32
checkbox input "true"
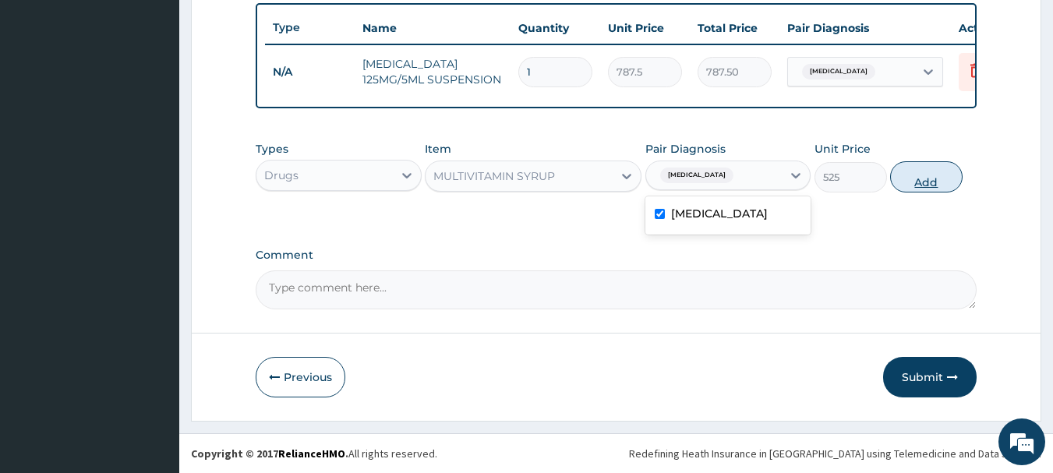
click at [936, 186] on button "Add" at bounding box center [927, 176] width 73 height 31
type input "0"
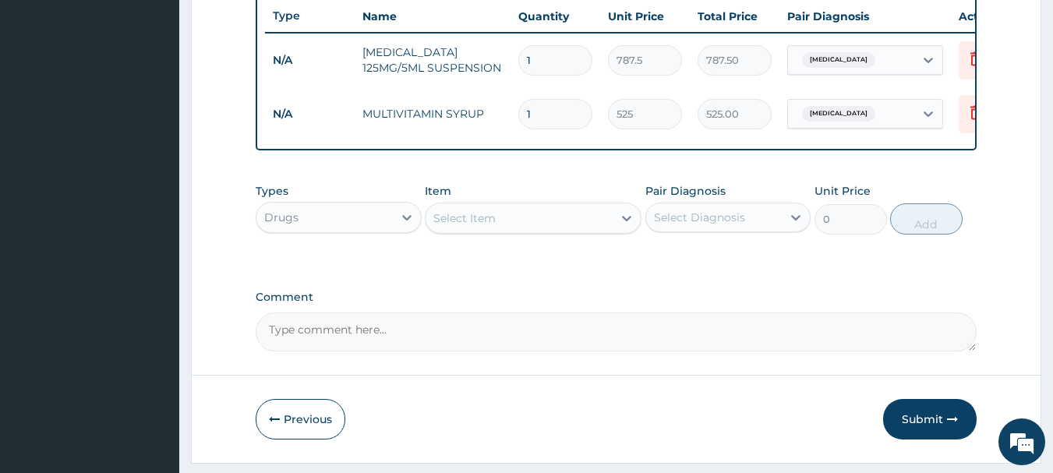
click at [498, 231] on div "Select Item" at bounding box center [519, 218] width 187 height 25
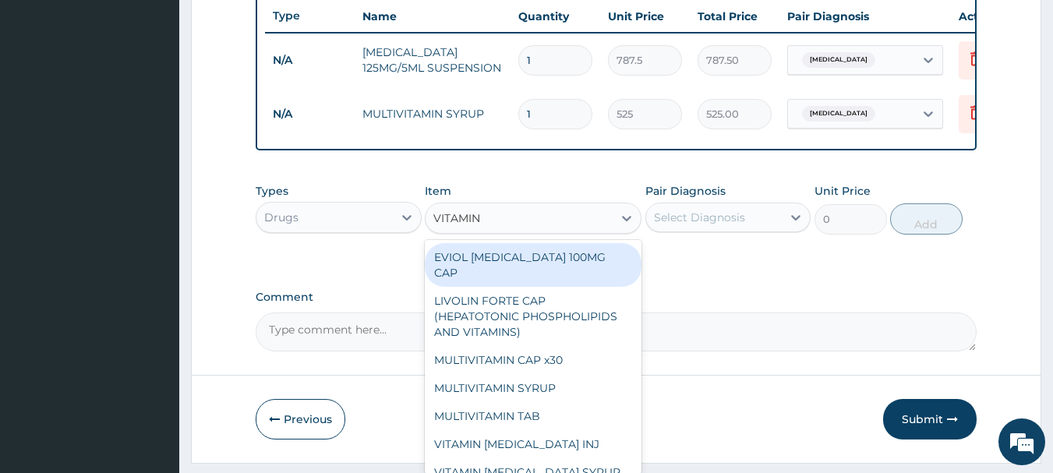
type input "VITAMIN C"
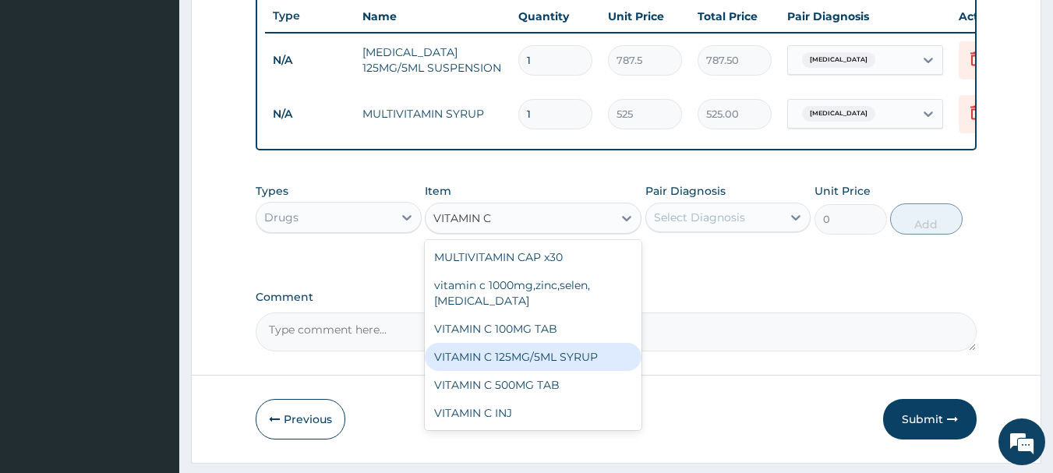
click at [567, 371] on div "VITAMIN C 125MG/5ML SYRUP" at bounding box center [533, 357] width 217 height 28
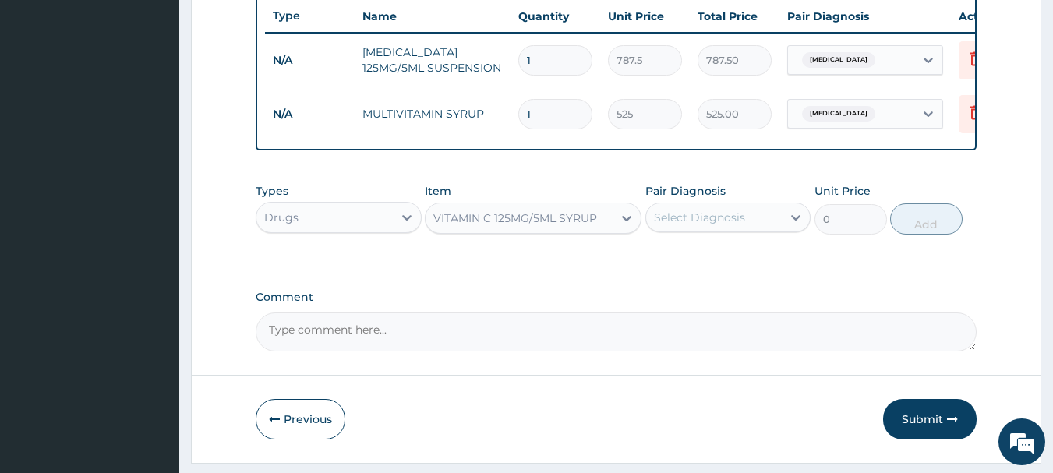
type input "525"
click at [691, 225] on div "Select Diagnosis" at bounding box center [699, 218] width 91 height 16
drag, startPoint x: 710, startPoint y: 272, endPoint x: 782, endPoint y: 267, distance: 72.7
click at [721, 273] on div "Sepsis" at bounding box center [729, 258] width 166 height 32
checkbox input "true"
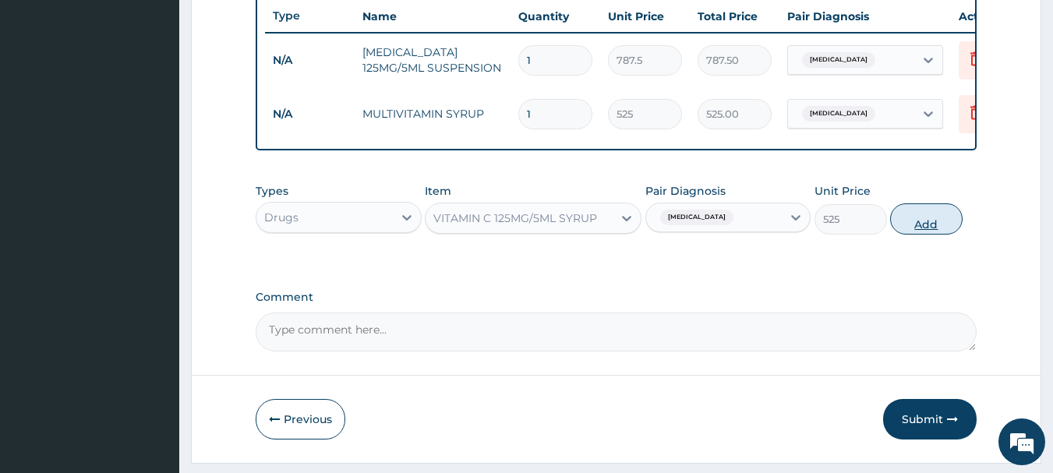
click at [908, 234] on button "Add" at bounding box center [927, 219] width 73 height 31
type input "0"
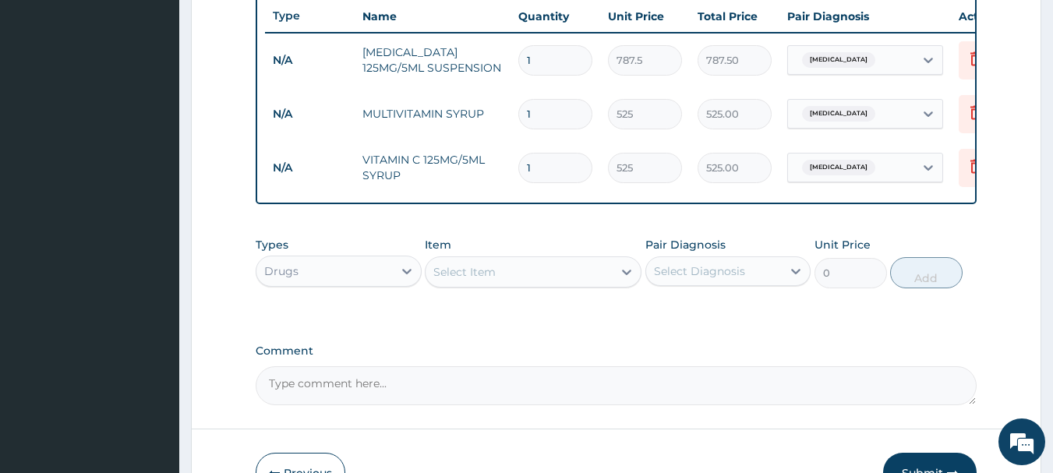
click at [317, 284] on div "Drugs" at bounding box center [325, 271] width 136 height 25
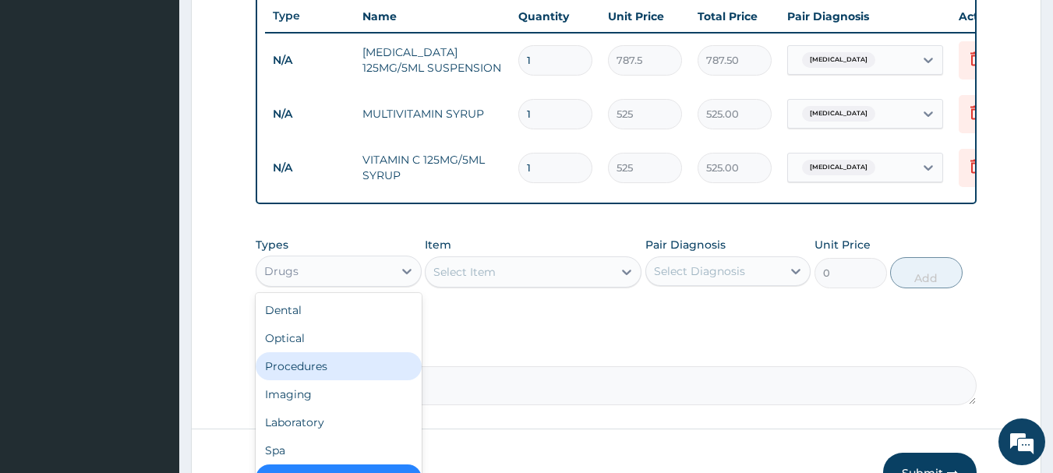
drag, startPoint x: 320, startPoint y: 381, endPoint x: 566, endPoint y: 345, distance: 249.1
click at [326, 380] on div "Procedures" at bounding box center [339, 366] width 166 height 28
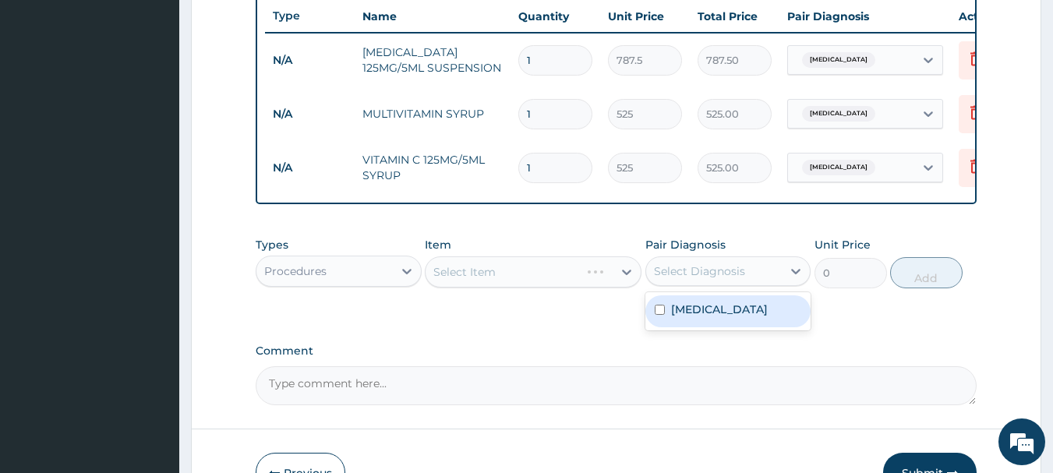
click at [769, 284] on div "Select Diagnosis" at bounding box center [714, 271] width 136 height 25
click at [756, 307] on div "Sepsis" at bounding box center [729, 312] width 166 height 32
checkbox input "true"
click at [595, 405] on textarea "Comment" at bounding box center [617, 385] width 722 height 39
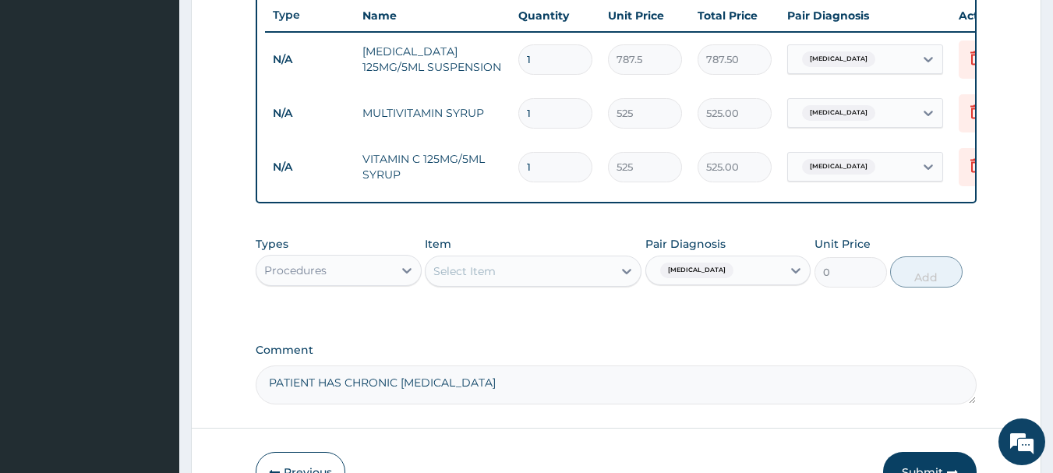
scroll to position [667, 0]
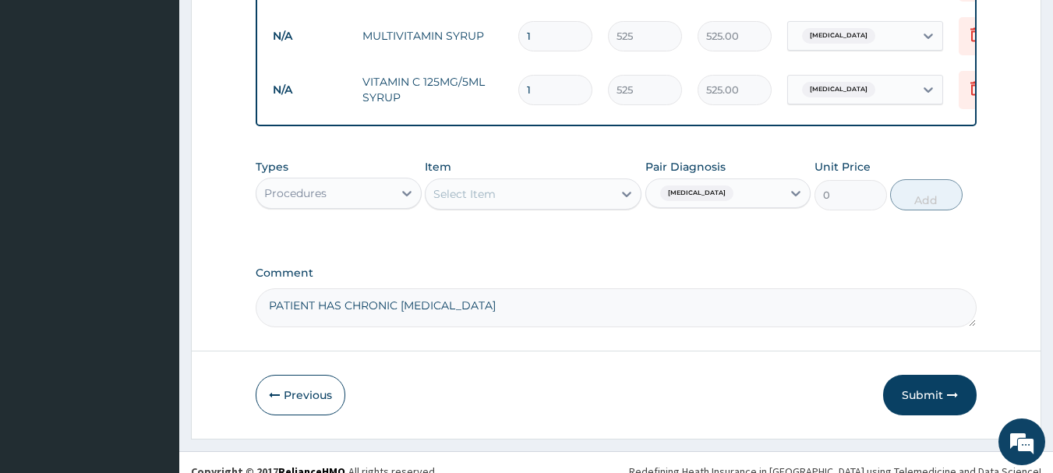
click at [316, 319] on textarea "PATIENT HAS CHRONIC SEPSIS" at bounding box center [617, 308] width 722 height 39
type textarea "PATIENT IS A YOUNG CHILD WITH CHRONIC SEPSIS"
click at [538, 207] on div "Select Item" at bounding box center [519, 194] width 187 height 25
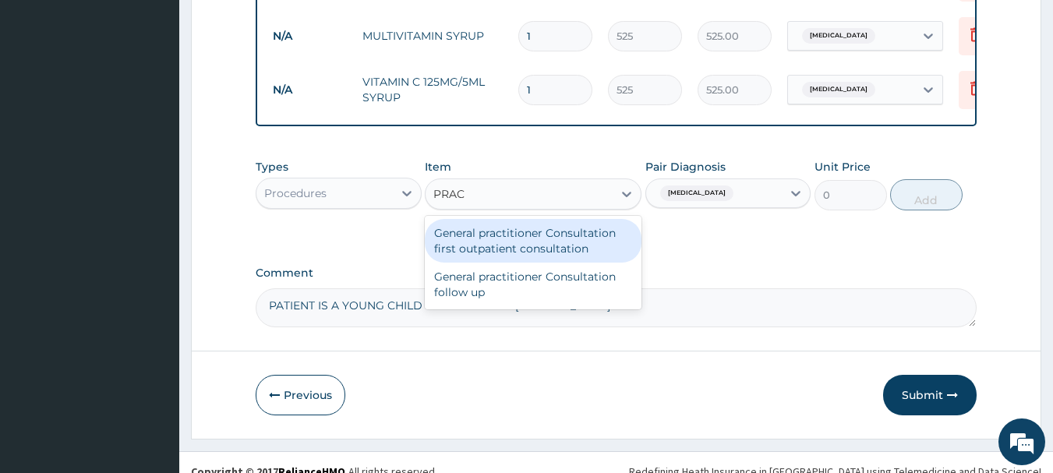
type input "PRACT"
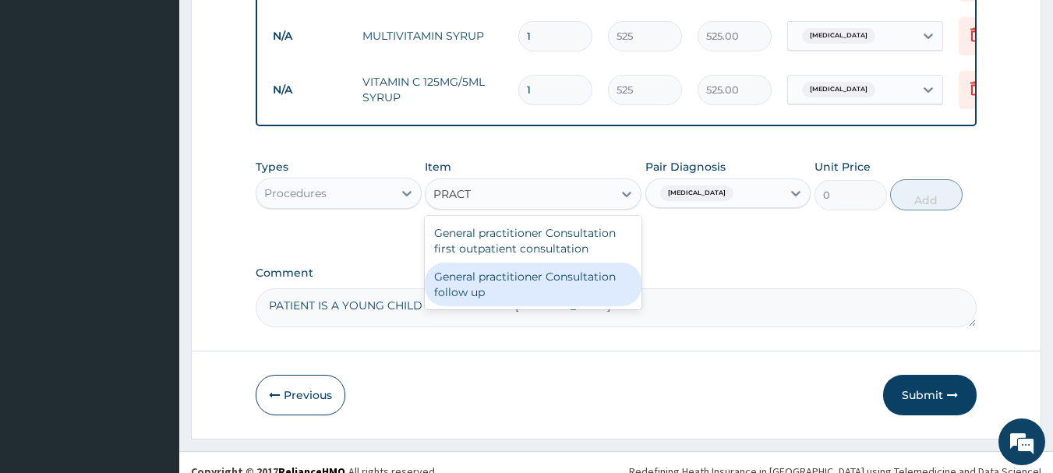
click at [558, 306] on div "General practitioner Consultation follow up" at bounding box center [533, 285] width 217 height 44
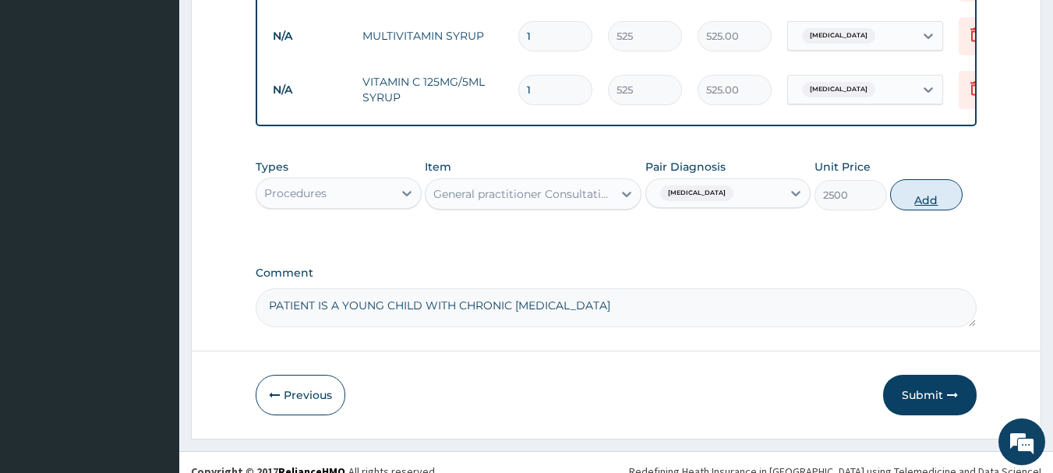
click at [937, 204] on button "Add" at bounding box center [927, 194] width 73 height 31
type input "0"
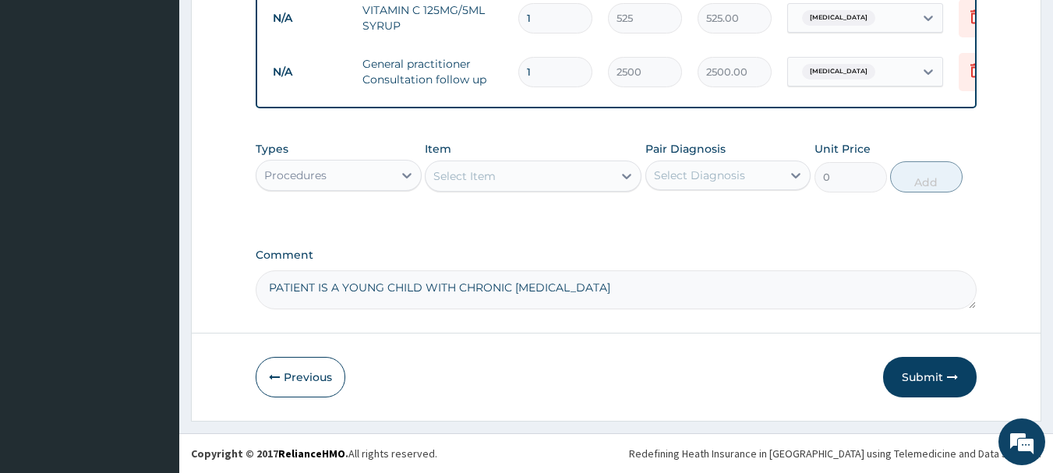
scroll to position [750, 0]
click at [950, 376] on icon "button" at bounding box center [952, 377] width 11 height 11
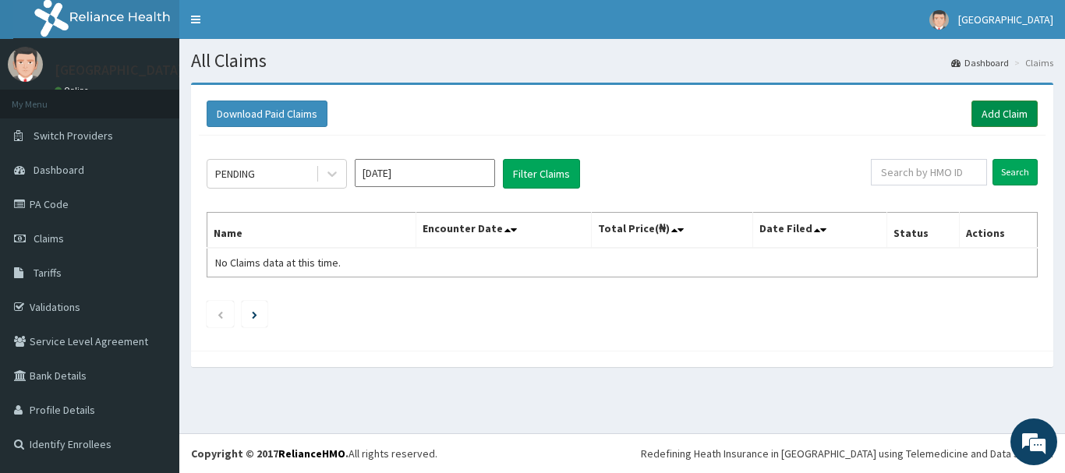
click at [1023, 119] on link "Add Claim" at bounding box center [1005, 114] width 66 height 27
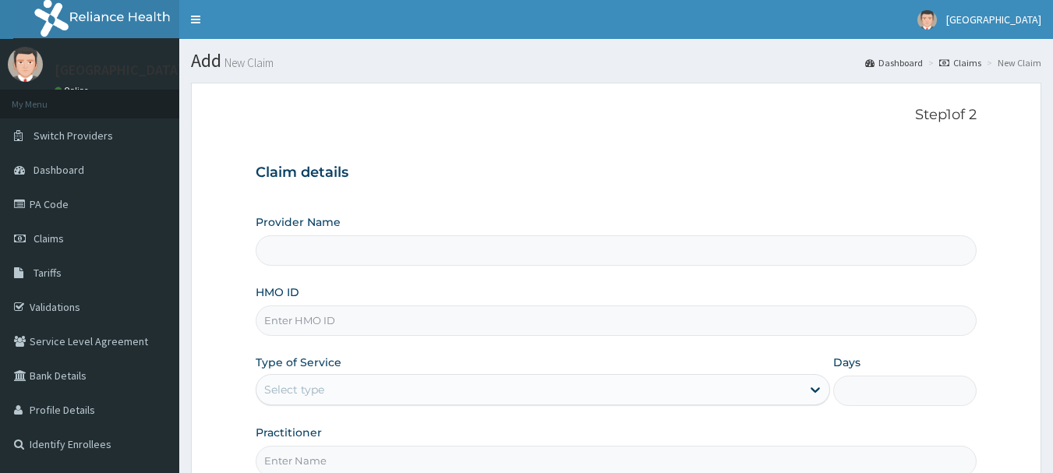
click at [421, 323] on input "HMO ID" at bounding box center [617, 321] width 722 height 30
paste input "ACH/10260/A"
type input "ACH/10260/A"
click at [396, 416] on div "Provider Name HMO ID ACH/10260/A Type of Service Select type Days Practitioner" at bounding box center [617, 345] width 722 height 262
type input "[GEOGRAPHIC_DATA]"
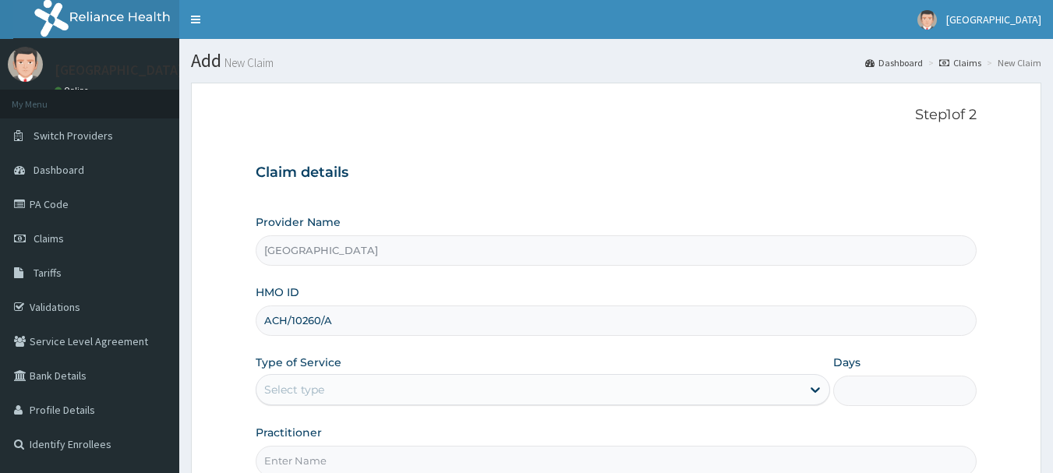
click at [427, 378] on div "Select type" at bounding box center [529, 389] width 545 height 25
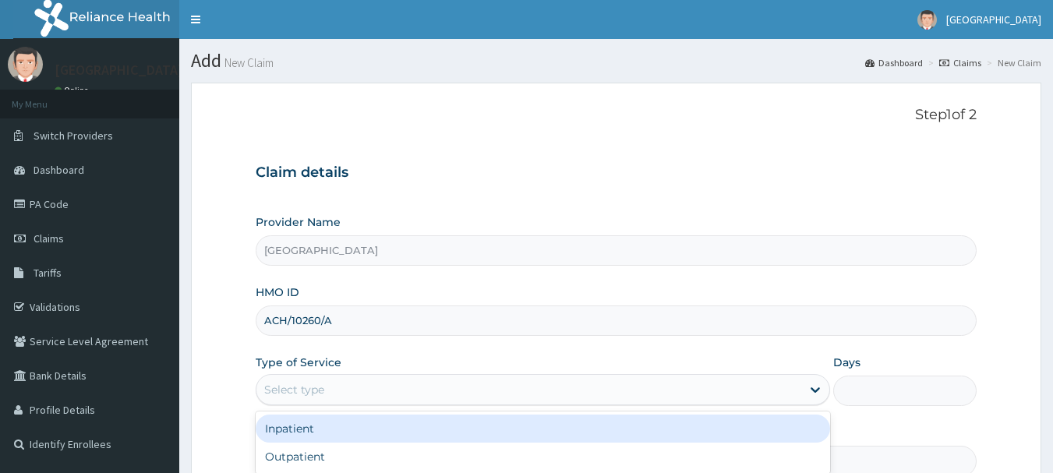
click at [418, 440] on div "Inpatient" at bounding box center [543, 429] width 575 height 28
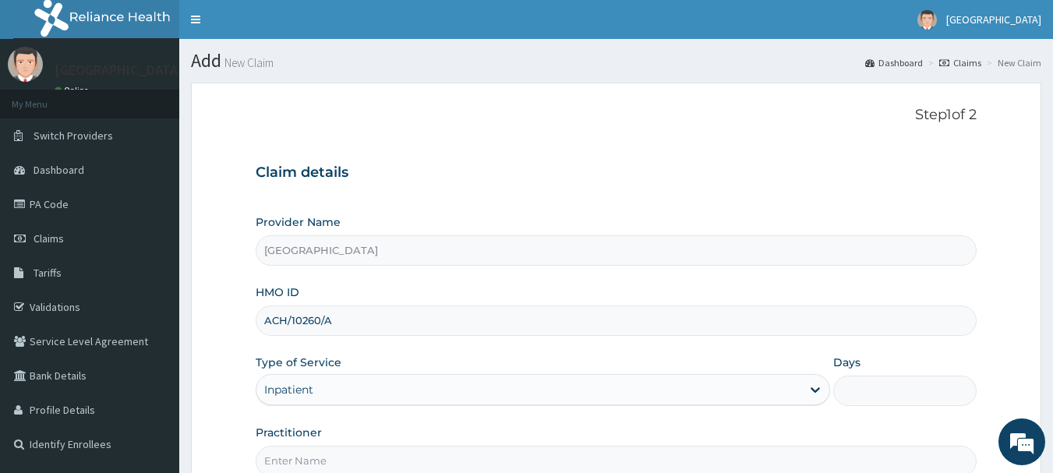
click at [474, 377] on div "Inpatient" at bounding box center [529, 389] width 545 height 25
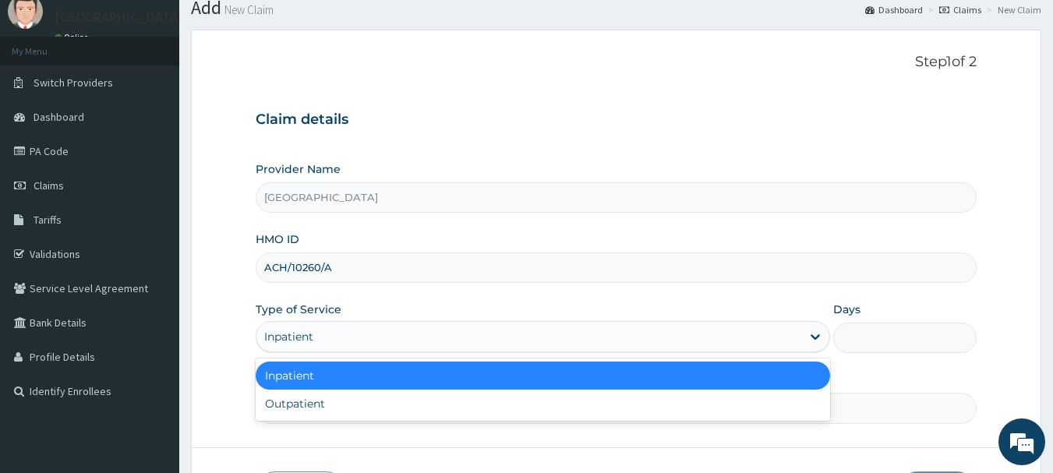
scroll to position [78, 0]
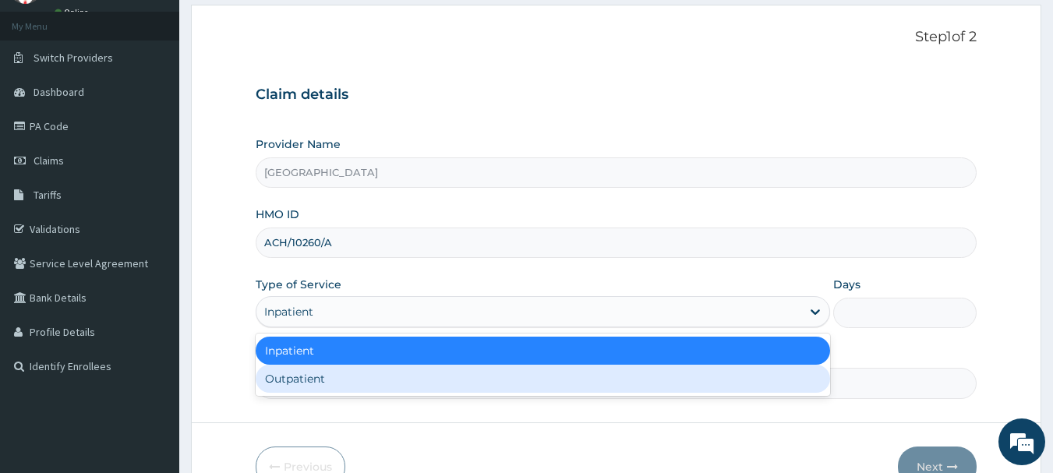
click at [519, 384] on div "Outpatient" at bounding box center [543, 379] width 575 height 28
type input "1"
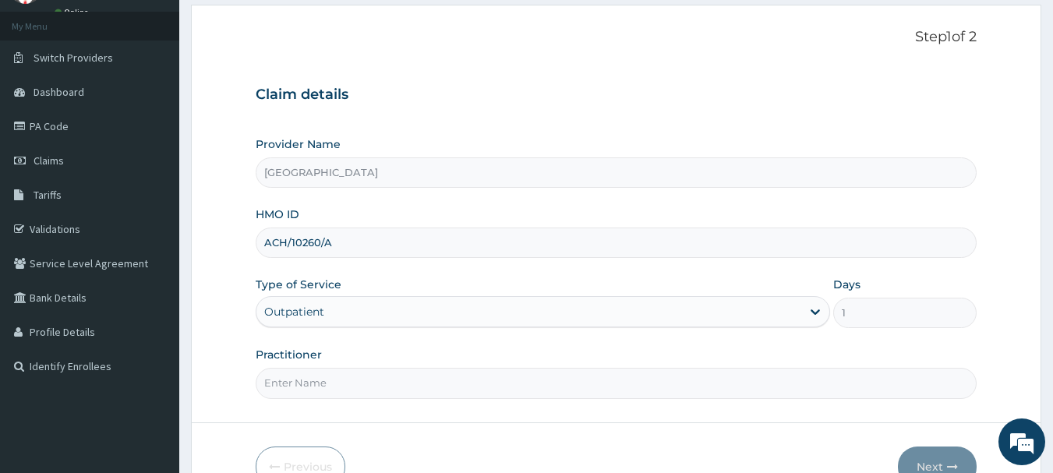
click at [519, 384] on input "Practitioner" at bounding box center [617, 383] width 722 height 30
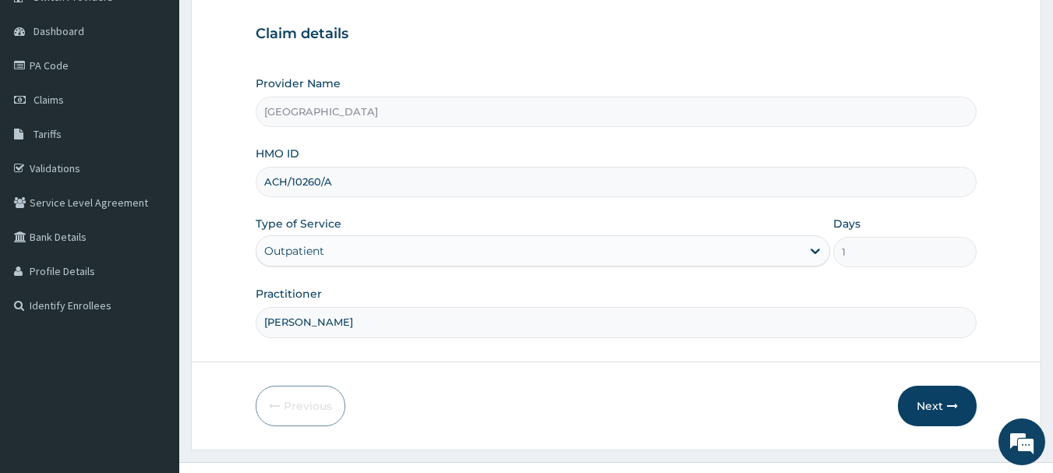
scroll to position [168, 0]
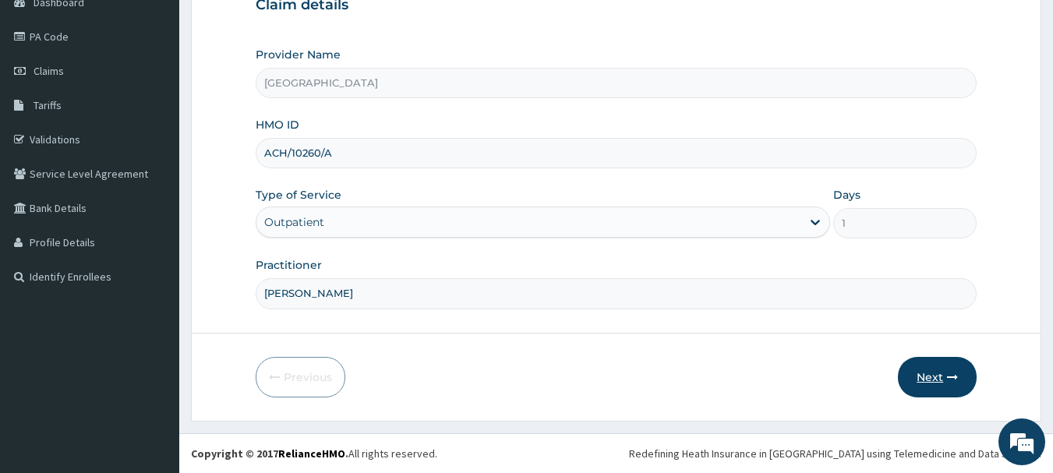
type input "DR MICHAEL"
click at [919, 371] on button "Next" at bounding box center [937, 377] width 79 height 41
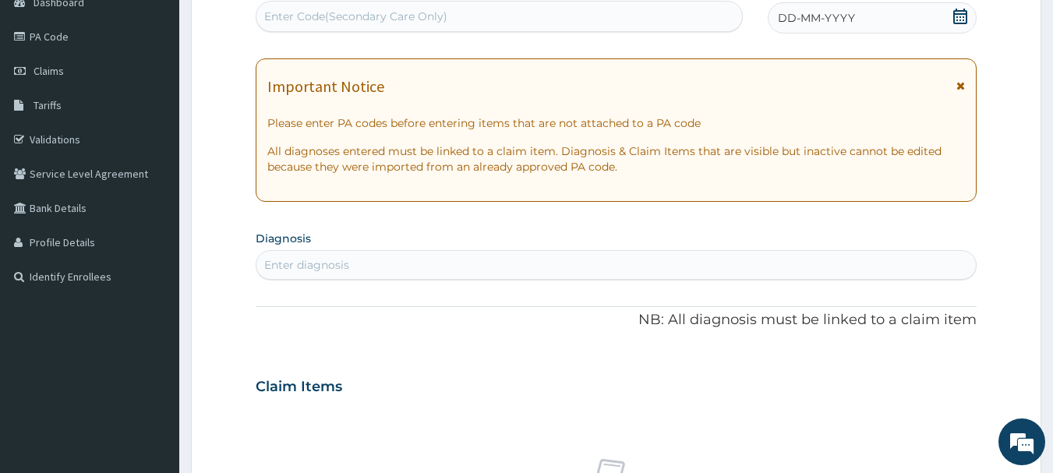
scroll to position [0, 0]
click at [663, 5] on div "Enter Code(Secondary Care Only)" at bounding box center [500, 16] width 487 height 25
click at [961, 12] on icon at bounding box center [961, 17] width 16 height 16
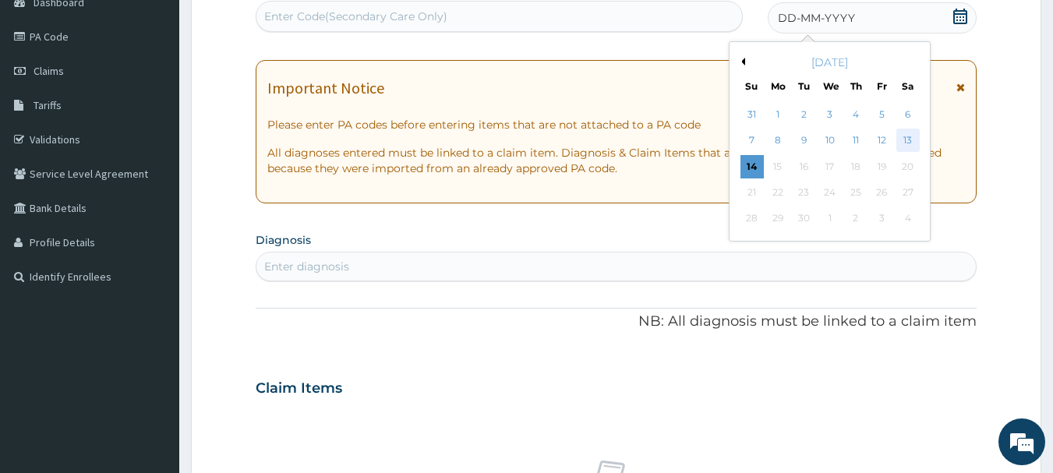
click at [908, 141] on div "13" at bounding box center [908, 140] width 23 height 23
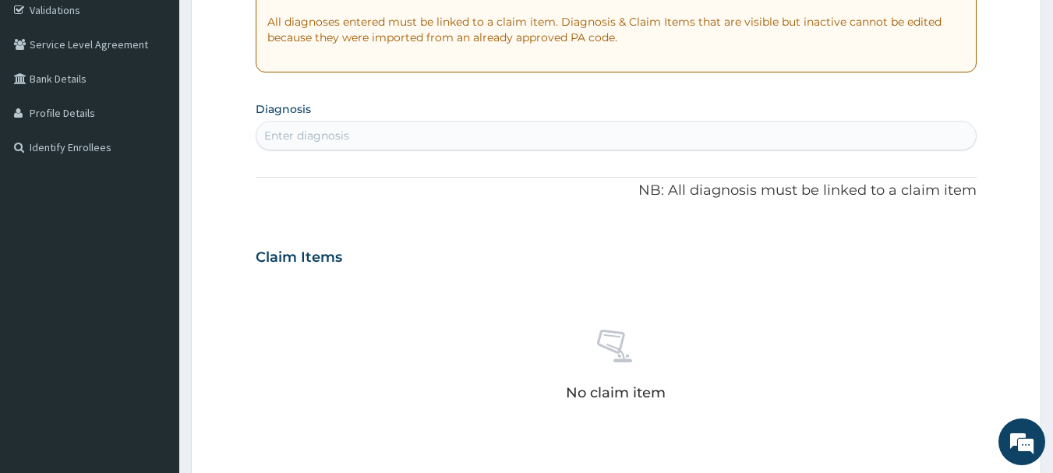
scroll to position [324, 0]
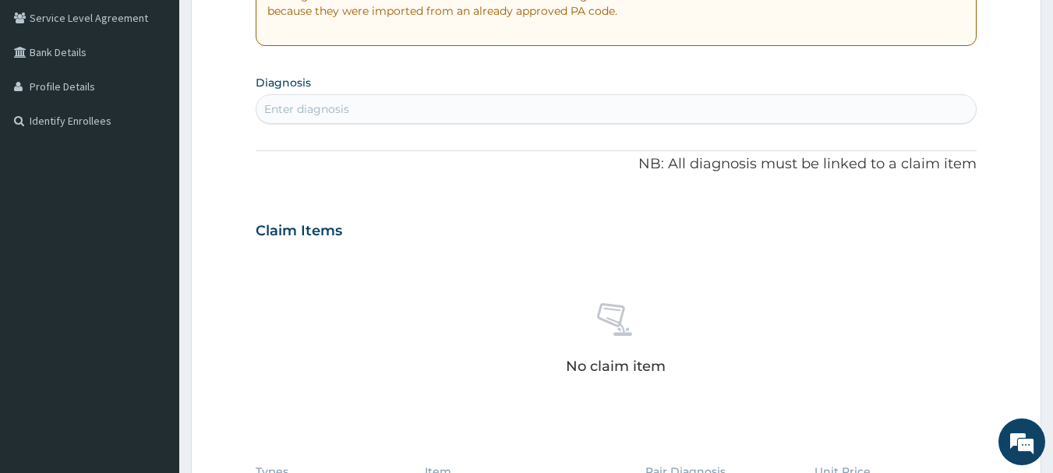
click at [684, 120] on div "Enter diagnosis" at bounding box center [617, 109] width 721 height 25
type input "PERFORMANCE"
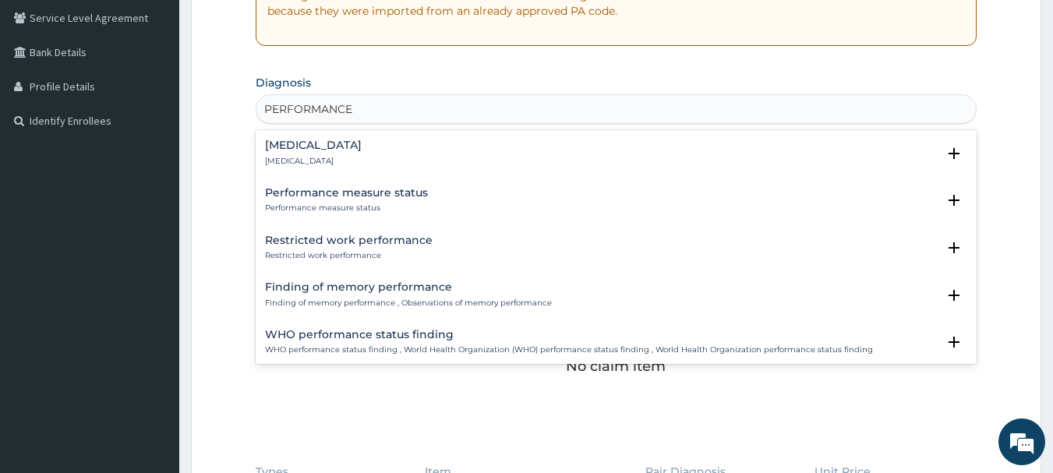
click at [348, 165] on p "Performance anxiety" at bounding box center [313, 161] width 97 height 11
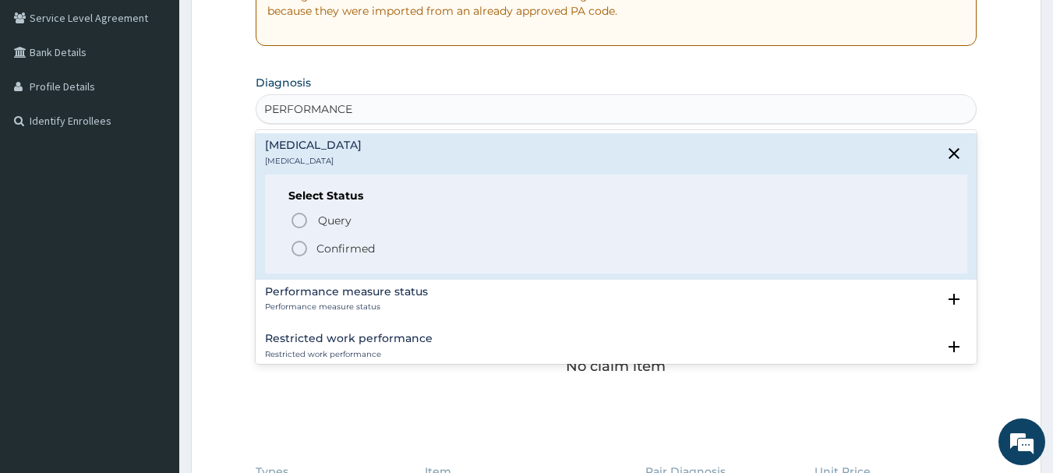
click at [342, 246] on p "Confirmed" at bounding box center [346, 249] width 58 height 16
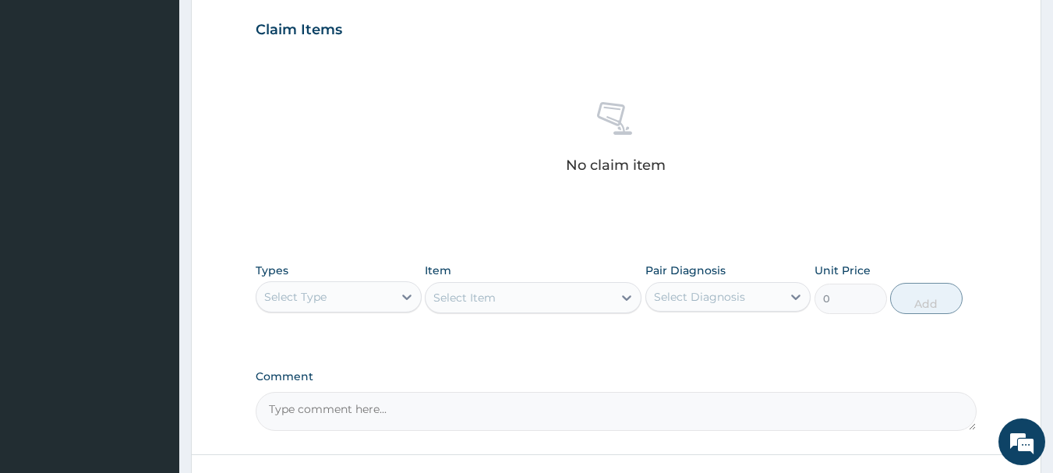
scroll to position [636, 0]
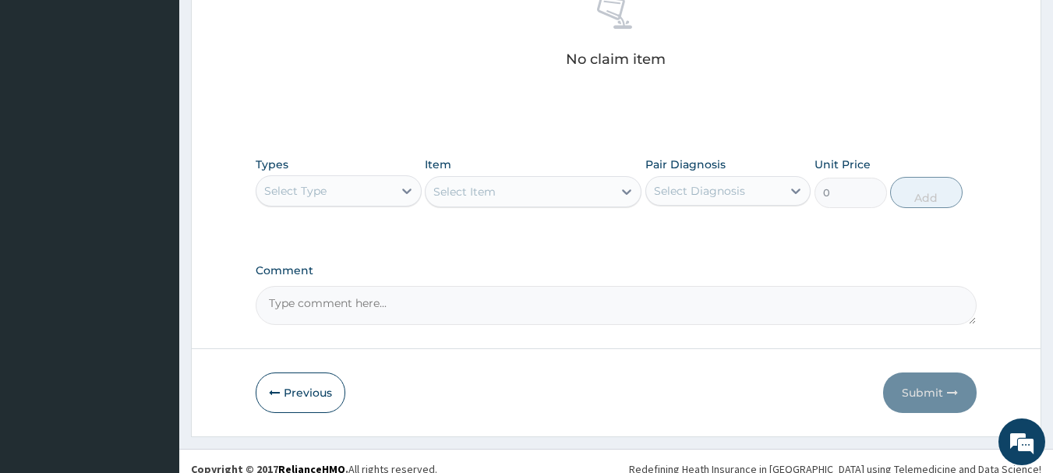
click at [357, 203] on div "Select Type" at bounding box center [325, 191] width 136 height 25
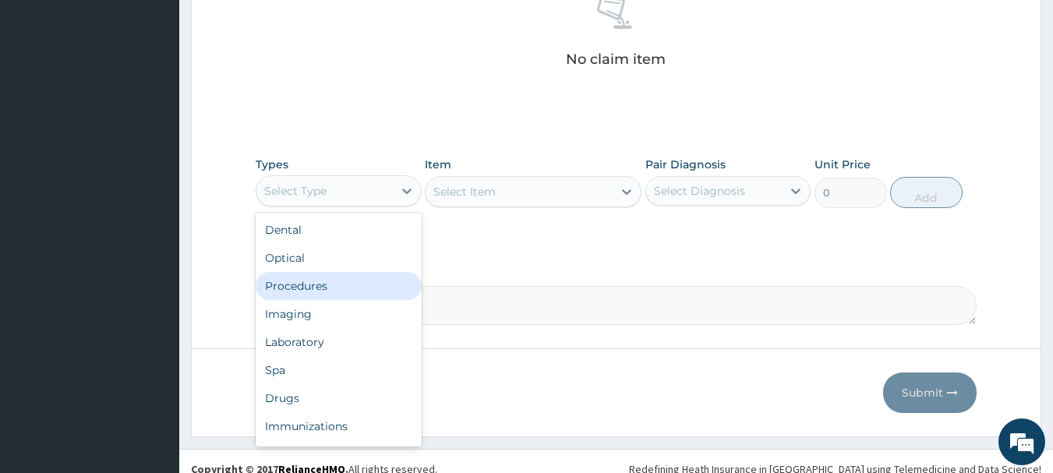
click at [342, 284] on div "Procedures" at bounding box center [339, 286] width 166 height 28
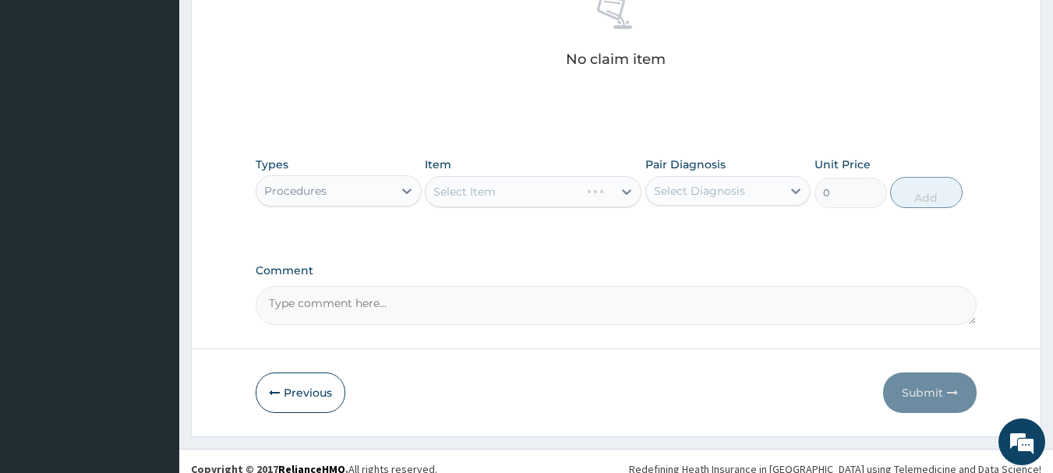
click at [758, 194] on div "Select Diagnosis" at bounding box center [714, 191] width 136 height 25
click at [719, 228] on label "Performance anxiety" at bounding box center [719, 229] width 97 height 16
checkbox input "true"
drag, startPoint x: 618, startPoint y: 265, endPoint x: 563, endPoint y: 256, distance: 56.1
click at [618, 265] on label "Comment" at bounding box center [617, 270] width 722 height 13
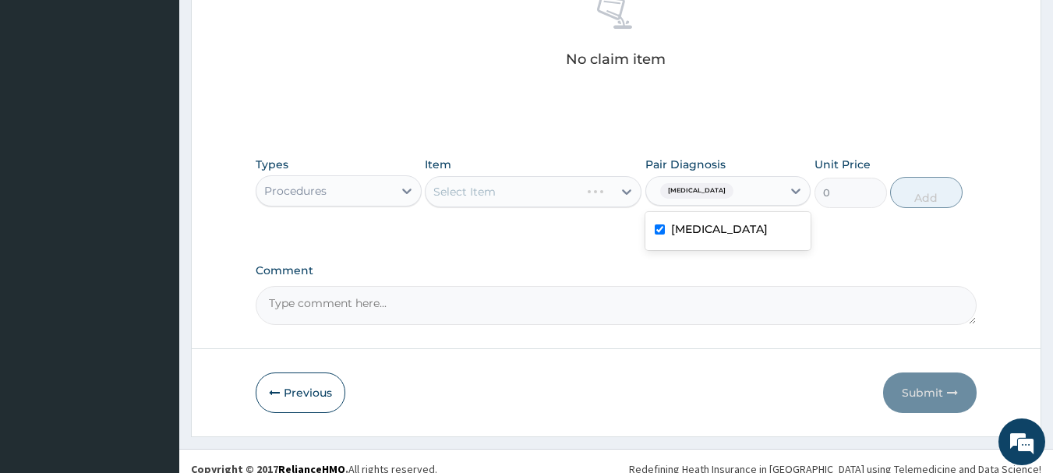
click at [618, 286] on textarea "Comment" at bounding box center [617, 305] width 722 height 39
click at [591, 189] on div "Select Item" at bounding box center [533, 191] width 217 height 31
click at [594, 184] on div "Select Item" at bounding box center [519, 191] width 187 height 25
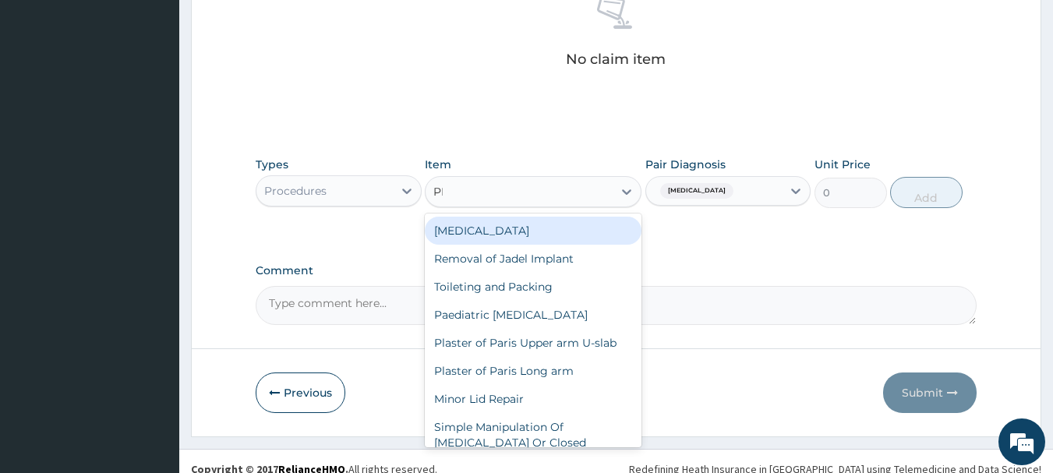
type input "PRAC"
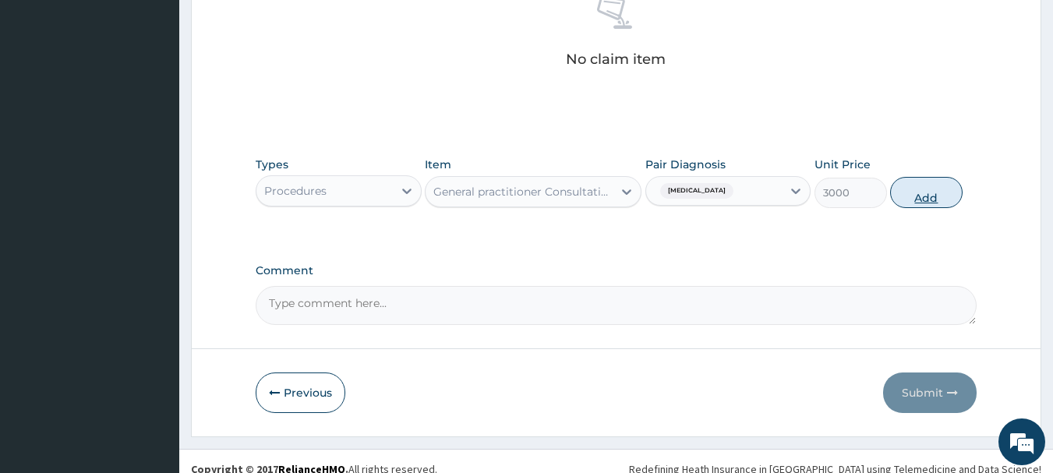
click at [919, 186] on button "Add" at bounding box center [927, 192] width 73 height 31
type input "0"
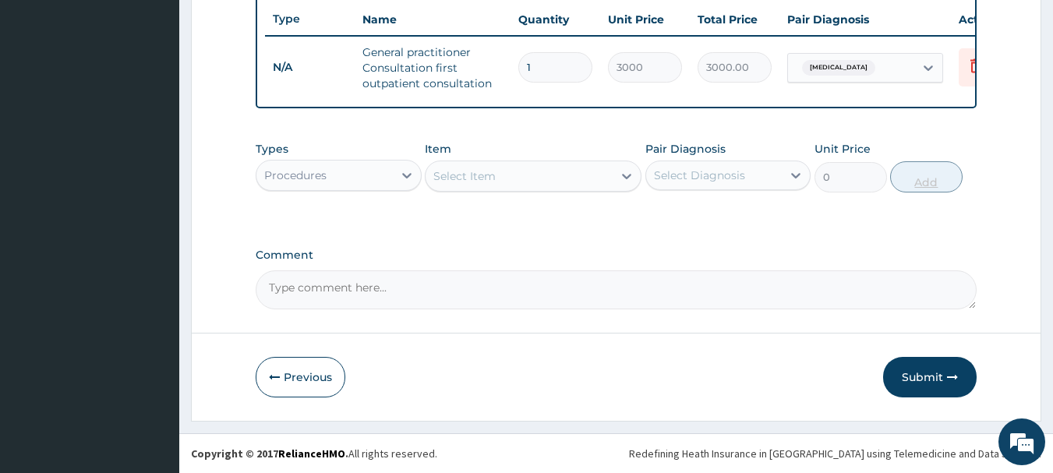
scroll to position [597, 0]
click at [435, 176] on div "Select Item" at bounding box center [519, 176] width 187 height 25
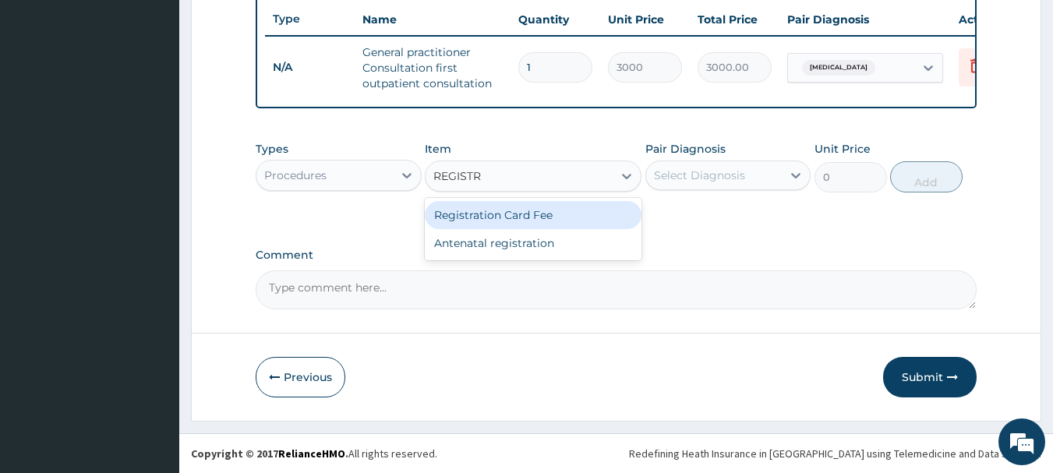
type input "REGISTRA"
type input "2000"
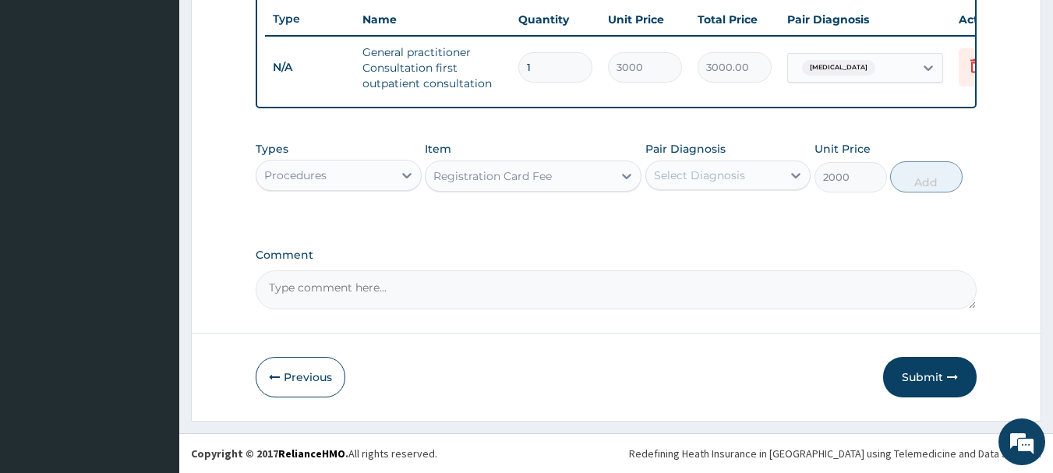
click at [779, 172] on div "Select Diagnosis" at bounding box center [714, 175] width 136 height 25
click at [763, 188] on div "Select Diagnosis" at bounding box center [729, 176] width 166 height 30
drag, startPoint x: 761, startPoint y: 175, endPoint x: 744, endPoint y: 192, distance: 23.7
click at [751, 177] on div "Select Diagnosis" at bounding box center [714, 175] width 136 height 25
click at [733, 210] on label "Performance anxiety" at bounding box center [719, 214] width 97 height 16
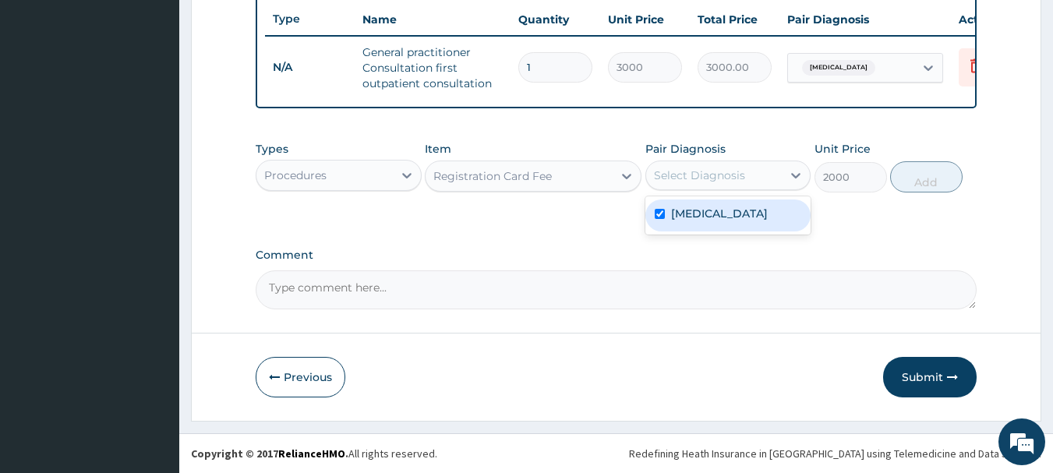
checkbox input "true"
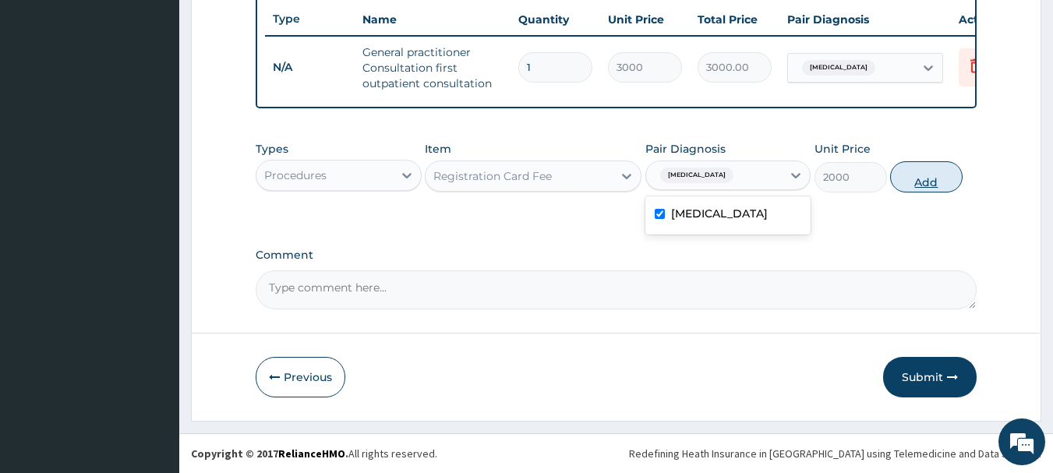
click at [922, 172] on button "Add" at bounding box center [927, 176] width 73 height 31
type input "0"
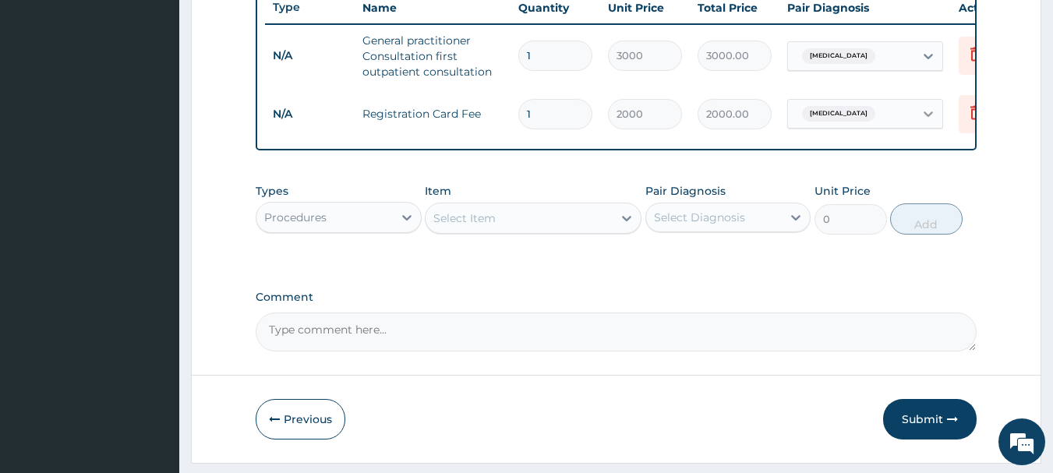
scroll to position [651, 0]
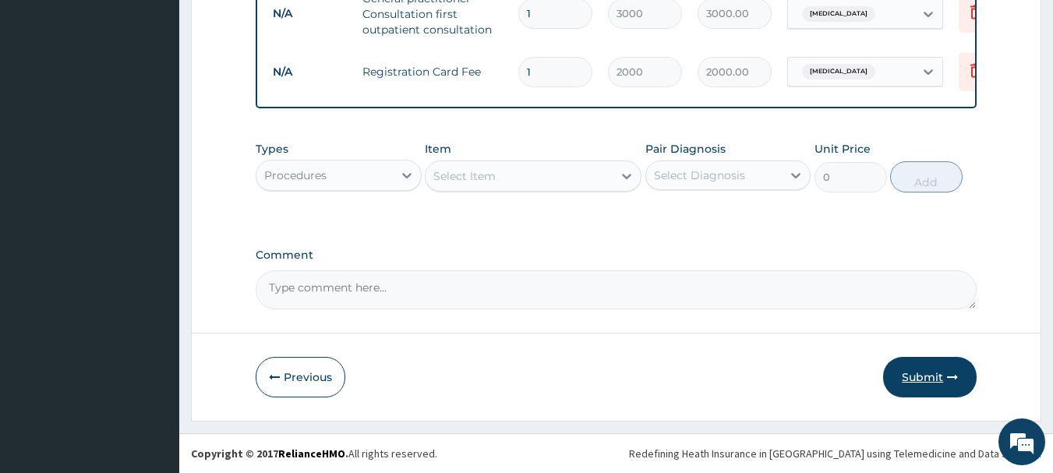
click at [927, 384] on button "Submit" at bounding box center [930, 377] width 94 height 41
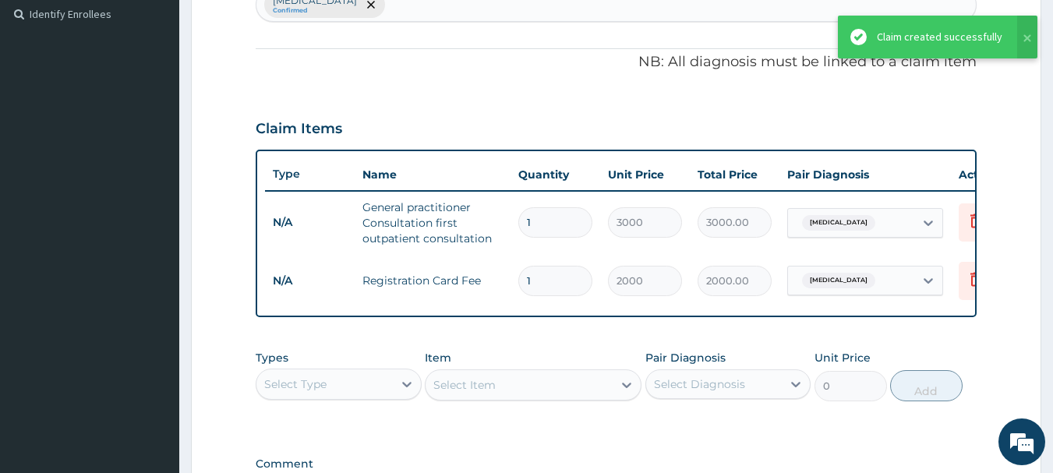
scroll to position [417, 0]
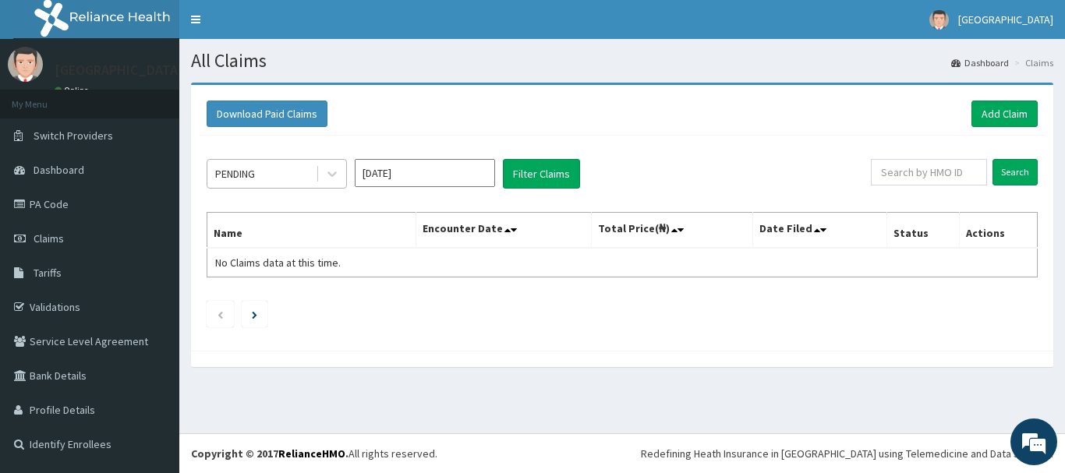
click at [250, 183] on div "PENDING" at bounding box center [261, 173] width 108 height 25
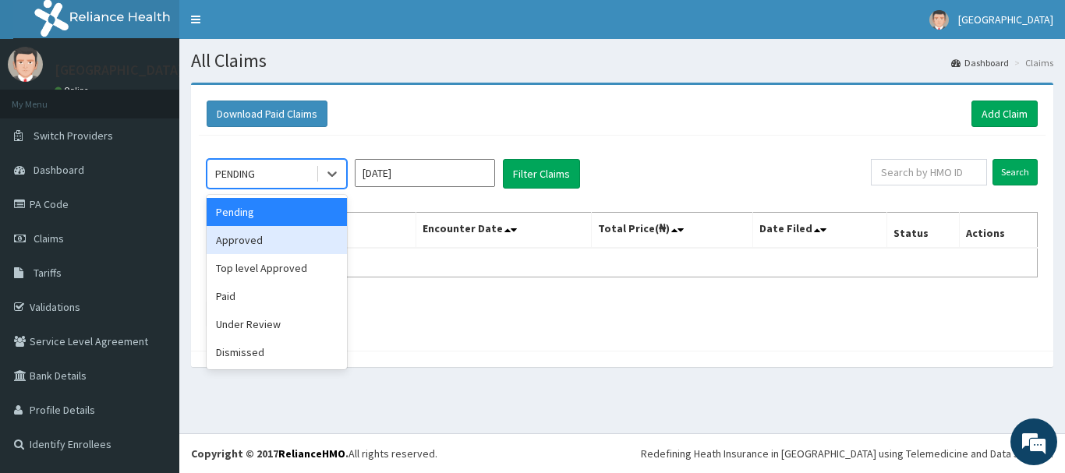
drag, startPoint x: 254, startPoint y: 239, endPoint x: 350, endPoint y: 216, distance: 98.7
click at [269, 239] on div "Approved" at bounding box center [277, 240] width 140 height 28
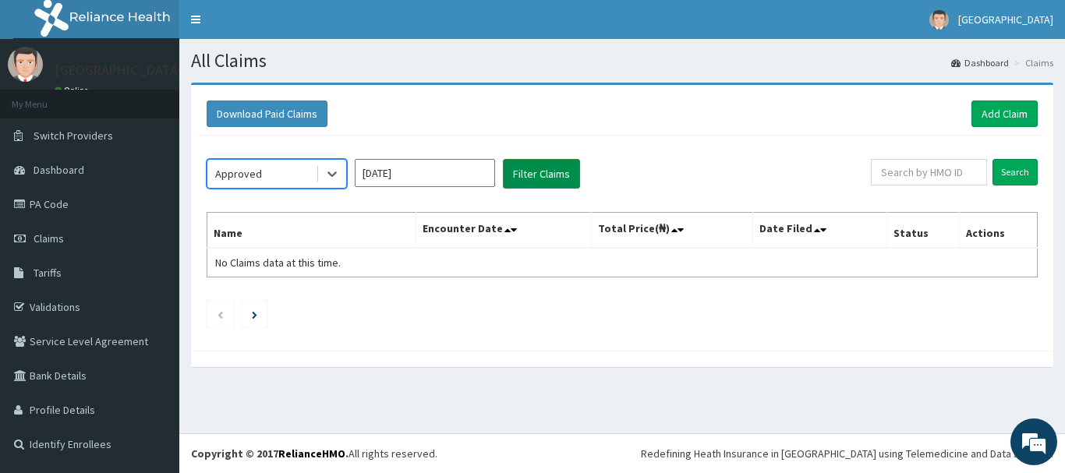
click at [565, 165] on button "Filter Claims" at bounding box center [541, 174] width 77 height 30
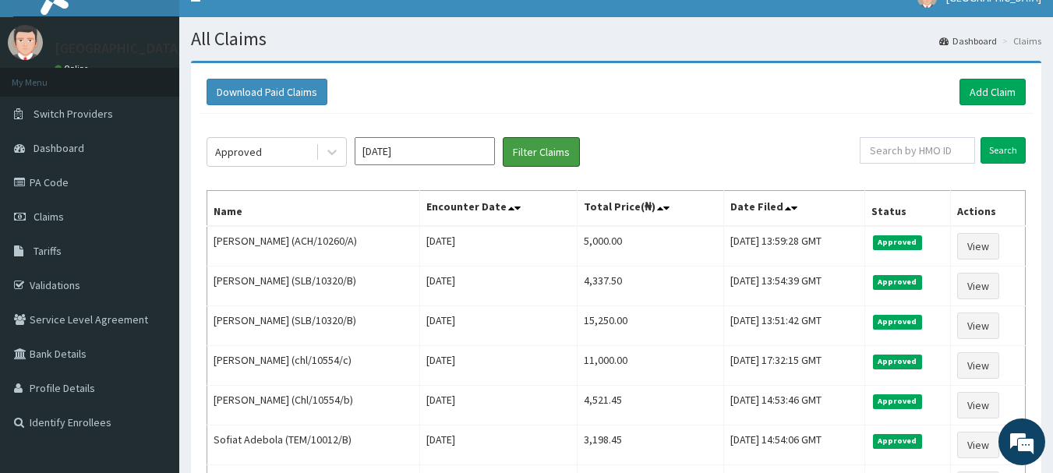
scroll to position [19, 0]
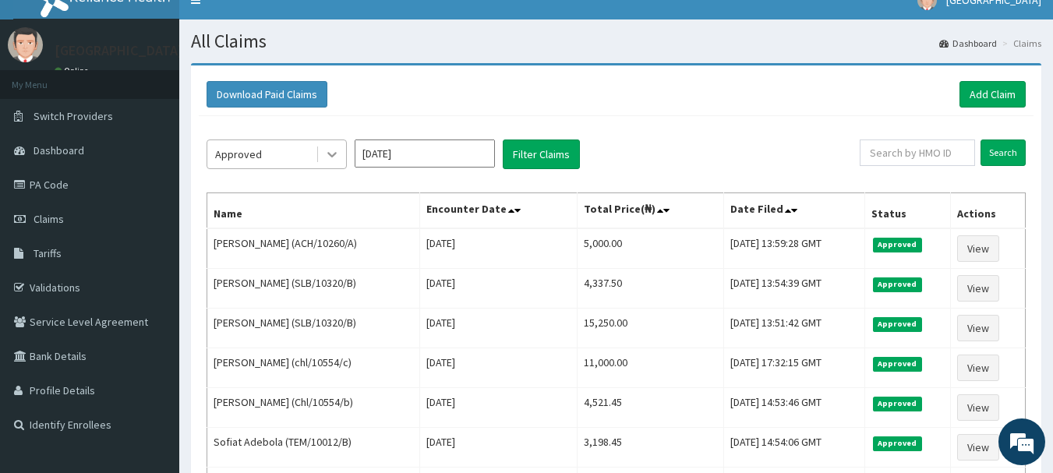
click at [327, 151] on icon at bounding box center [332, 155] width 16 height 16
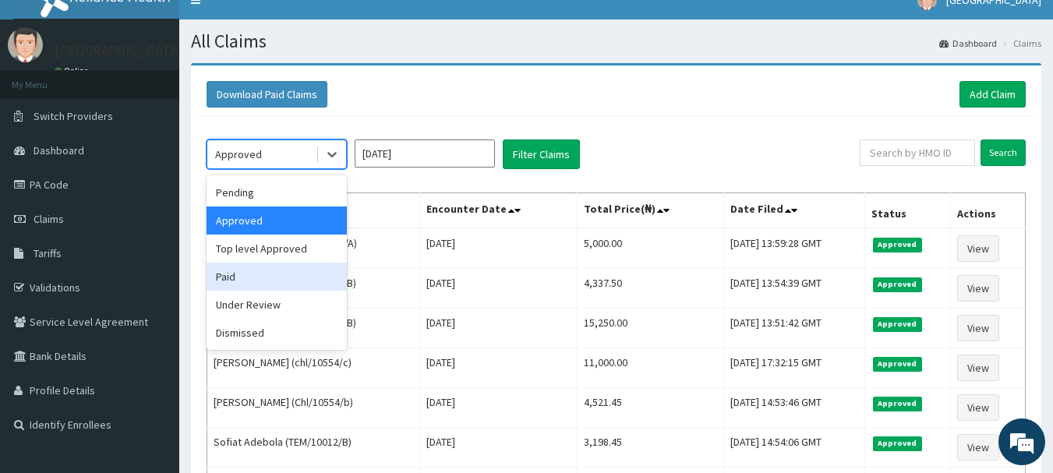
drag, startPoint x: 282, startPoint y: 272, endPoint x: 473, endPoint y: 187, distance: 208.4
click at [282, 274] on div "Paid" at bounding box center [277, 277] width 140 height 28
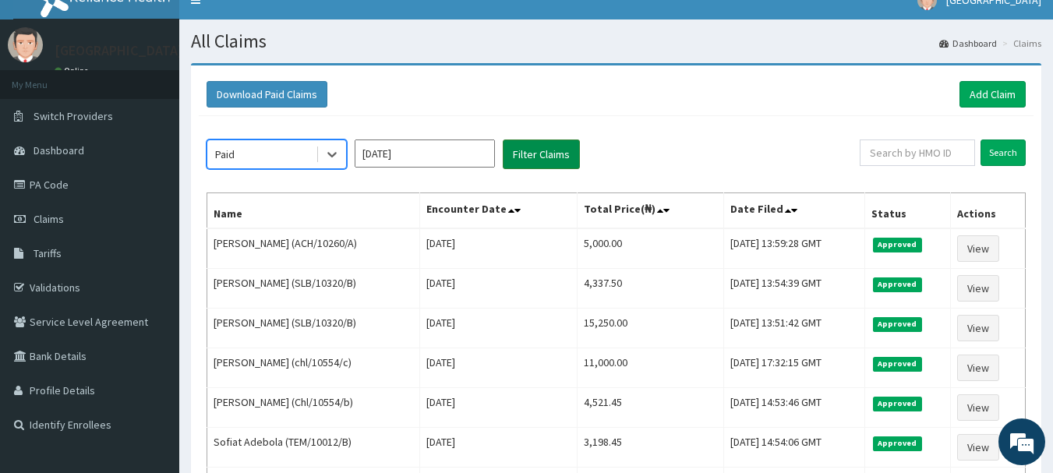
click at [519, 162] on button "Filter Claims" at bounding box center [541, 155] width 77 height 30
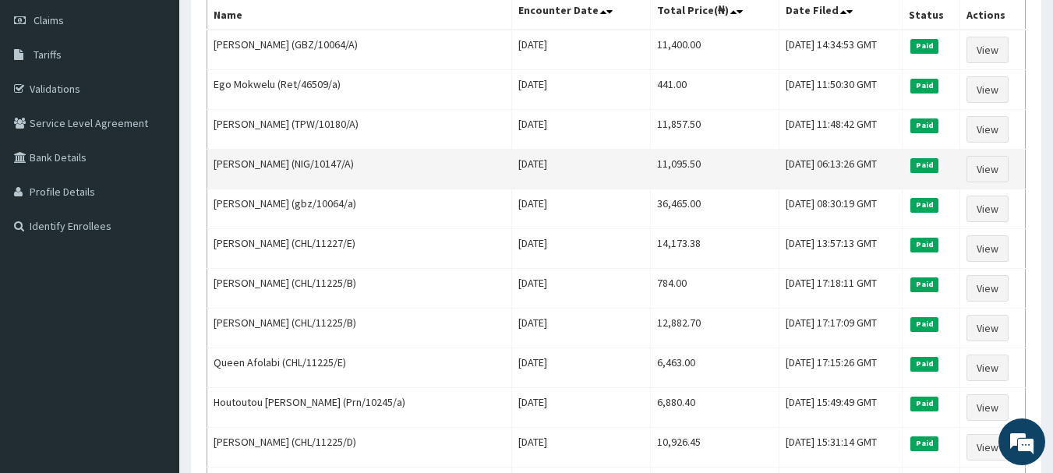
scroll to position [0, 0]
